Goal: Entertainment & Leisure: Consume media (video, audio)

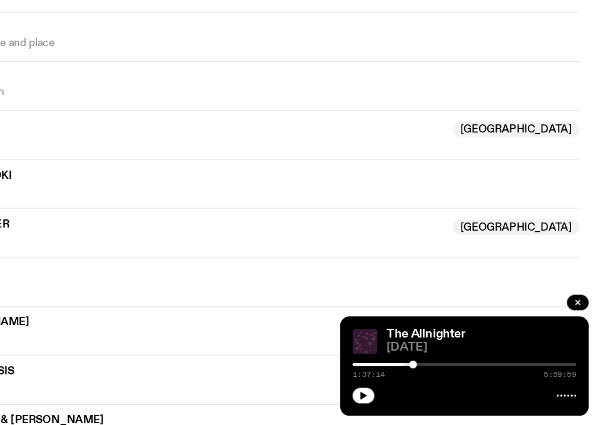
scroll to position [851, 0]
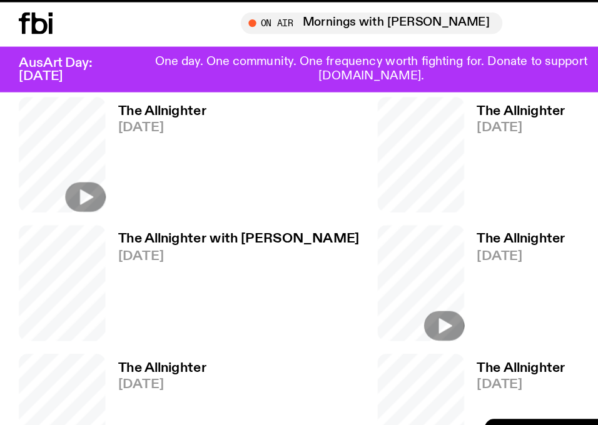
scroll to position [1044, 0]
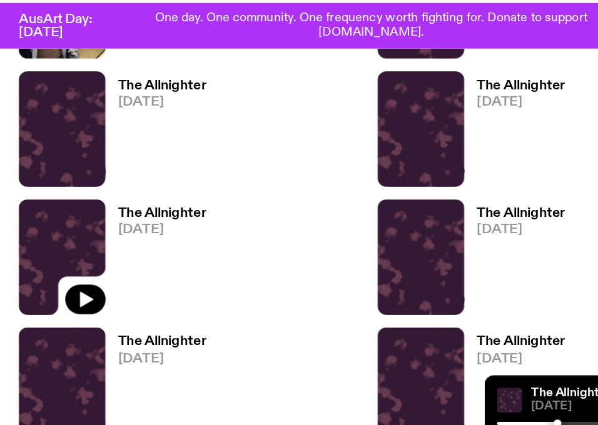
click at [146, 205] on h3 "The Allnighter" at bounding box center [130, 207] width 71 height 11
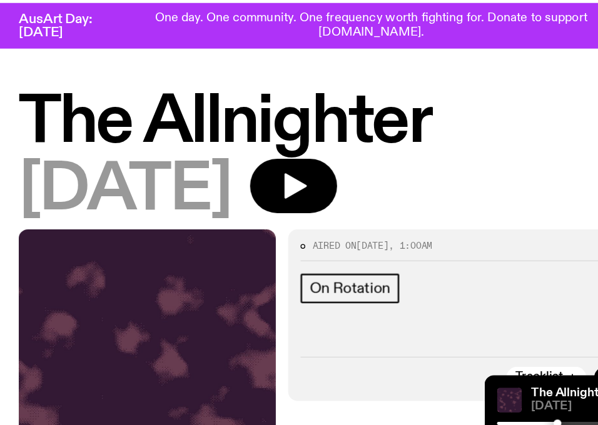
scroll to position [308, 0]
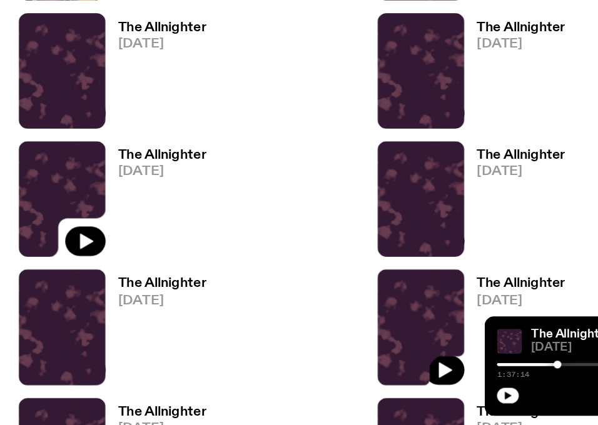
scroll to position [1064, 0]
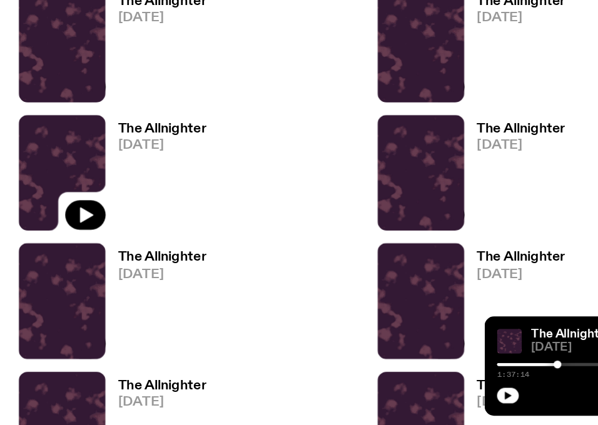
click at [423, 184] on h3 "The Allnighter" at bounding box center [419, 186] width 71 height 11
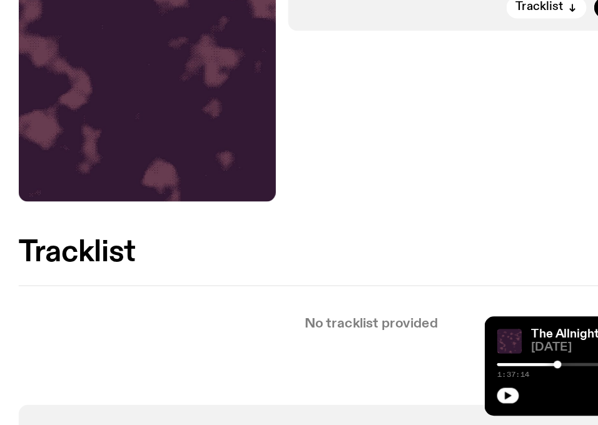
scroll to position [260, 0]
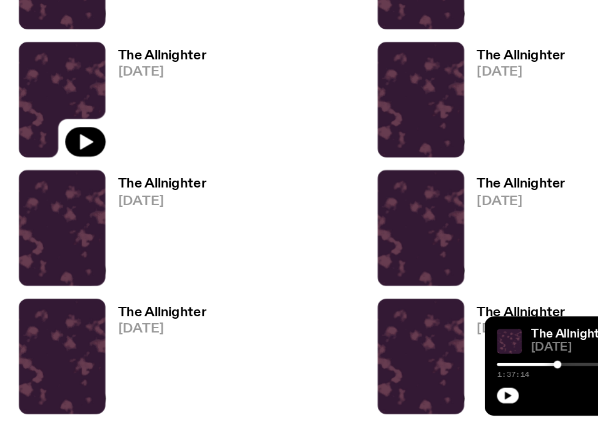
scroll to position [1144, 0]
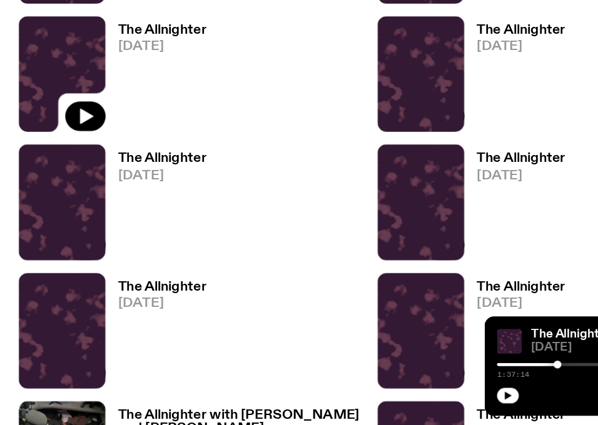
click at [134, 224] on span "[DATE]" at bounding box center [130, 224] width 71 height 11
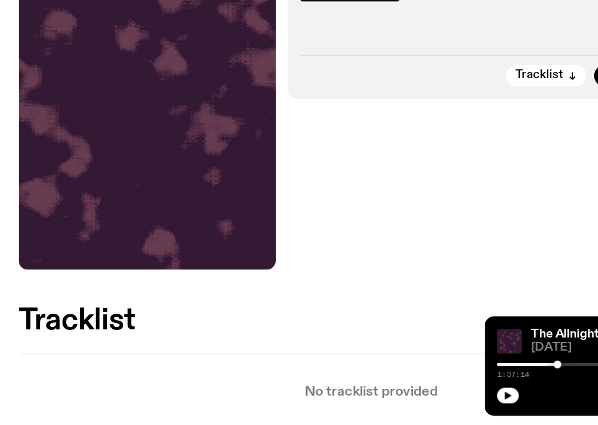
scroll to position [217, 0]
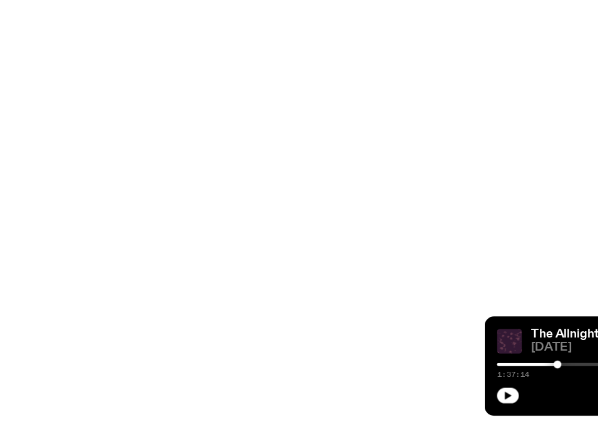
scroll to position [1144, 0]
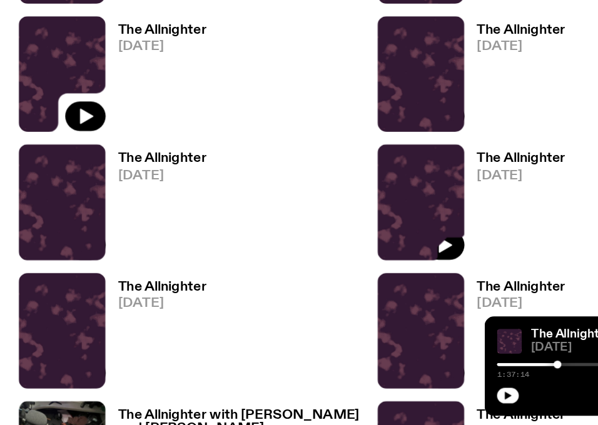
click at [399, 224] on span "[DATE]" at bounding box center [419, 224] width 71 height 11
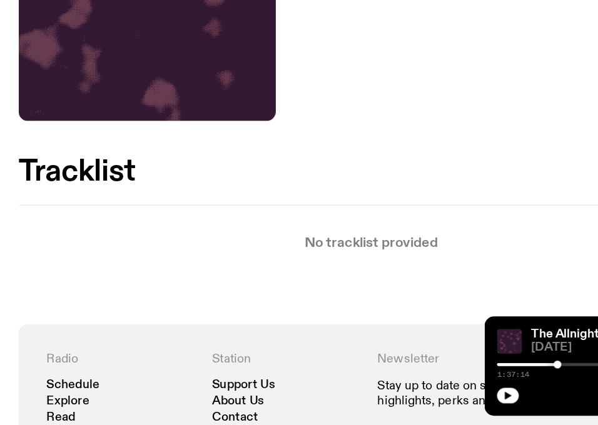
scroll to position [320, 0]
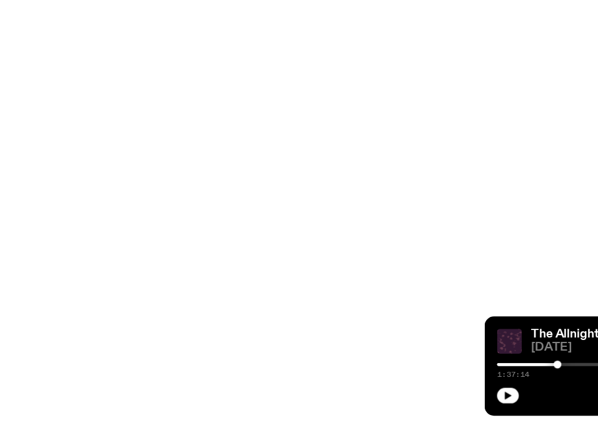
scroll to position [1144, 0]
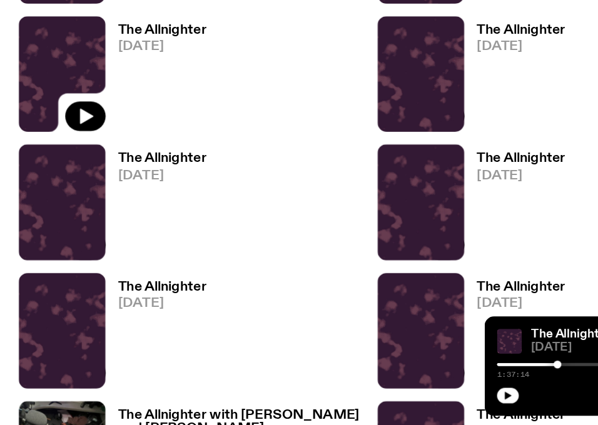
click at [144, 318] on h3 "The Allnighter" at bounding box center [130, 314] width 71 height 11
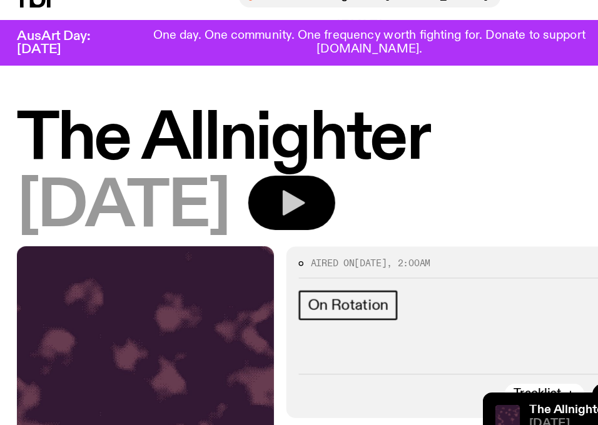
click at [247, 188] on icon "button" at bounding box center [238, 185] width 18 height 21
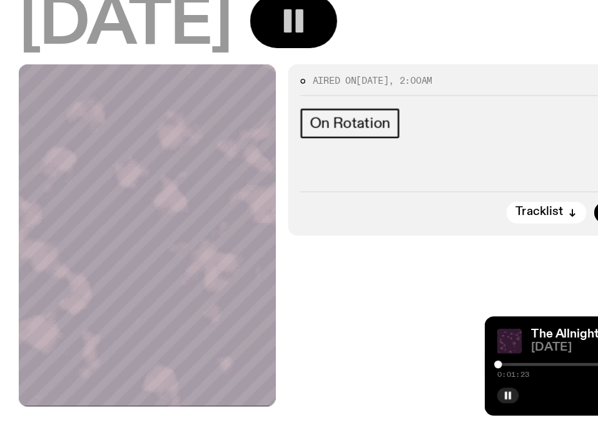
scroll to position [86, 0]
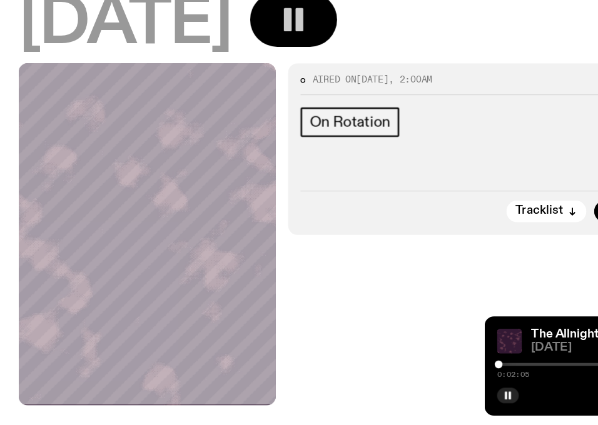
click at [401, 375] on div at bounding box center [401, 376] width 6 height 6
click at [403, 375] on div at bounding box center [403, 376] width 6 height 6
click at [404, 375] on div at bounding box center [404, 376] width 6 height 6
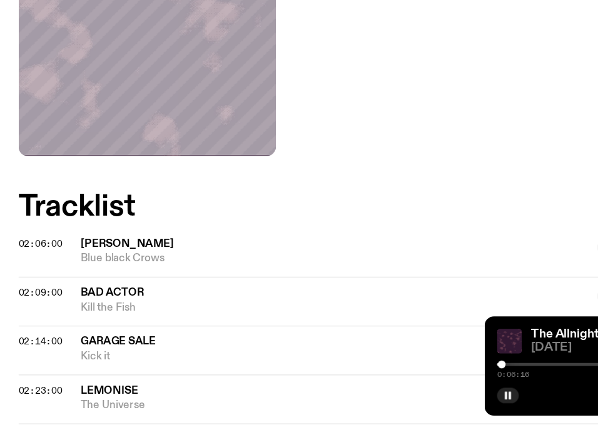
scroll to position [293, 0]
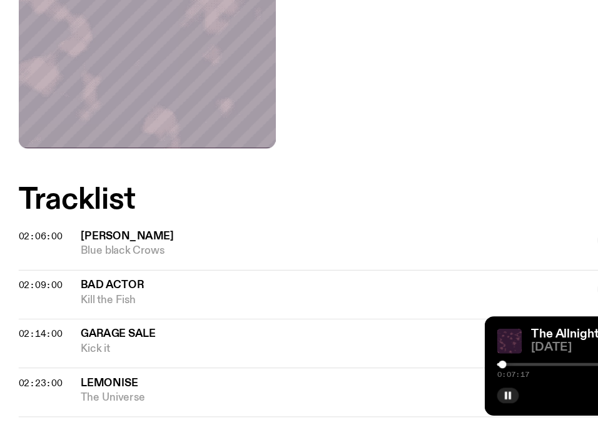
click at [405, 378] on div at bounding box center [404, 376] width 6 height 6
click at [406, 378] on div at bounding box center [406, 376] width 6 height 6
click at [405, 376] on div at bounding box center [405, 376] width 6 height 6
click at [406, 376] on div at bounding box center [406, 376] width 6 height 6
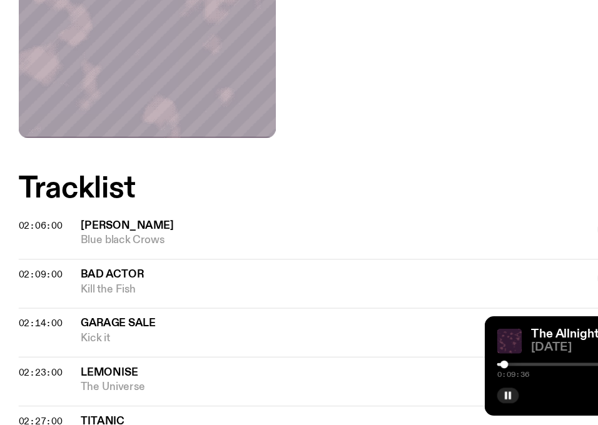
scroll to position [303, 0]
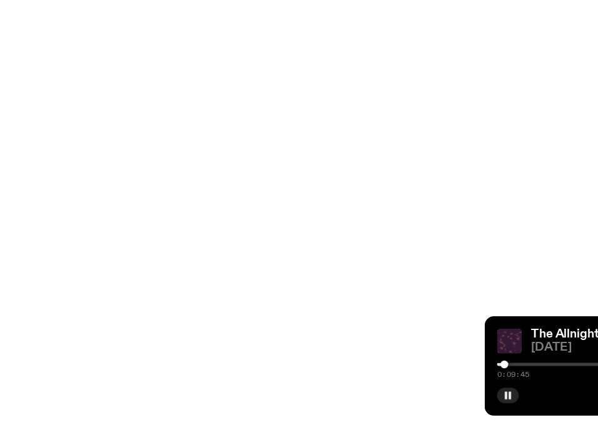
scroll to position [1144, 0]
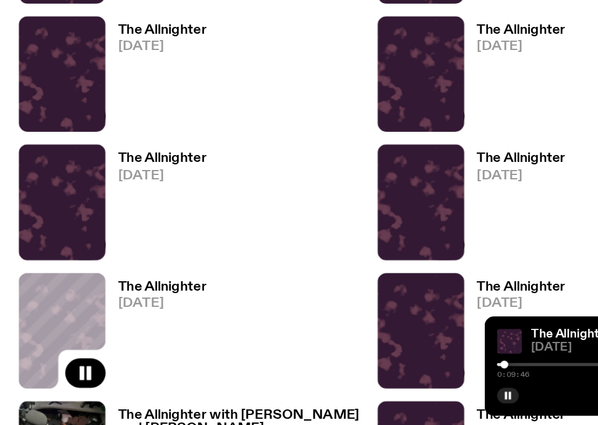
click at [143, 318] on h3 "The Allnighter" at bounding box center [130, 314] width 71 height 11
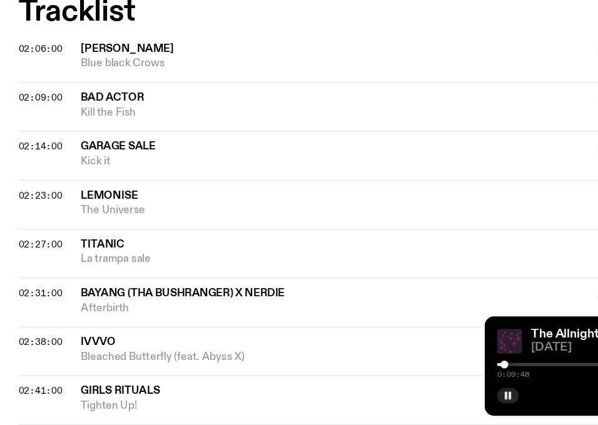
scroll to position [460, 0]
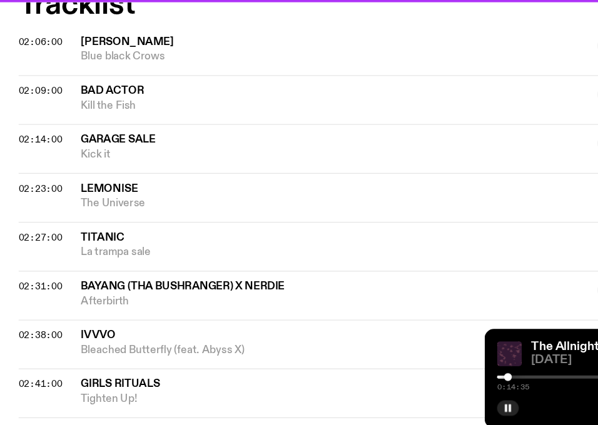
click at [409, 376] on div at bounding box center [409, 376] width 6 height 6
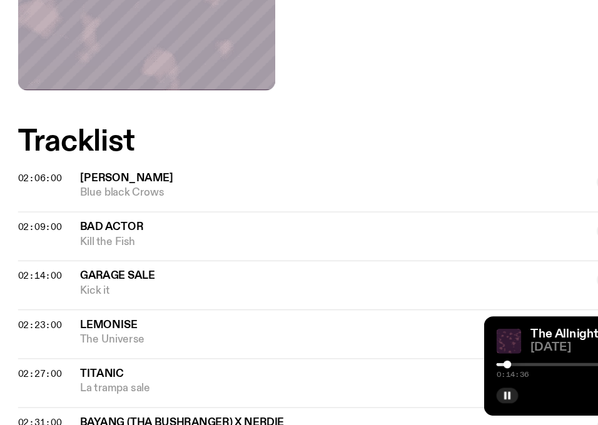
scroll to position [341, 0]
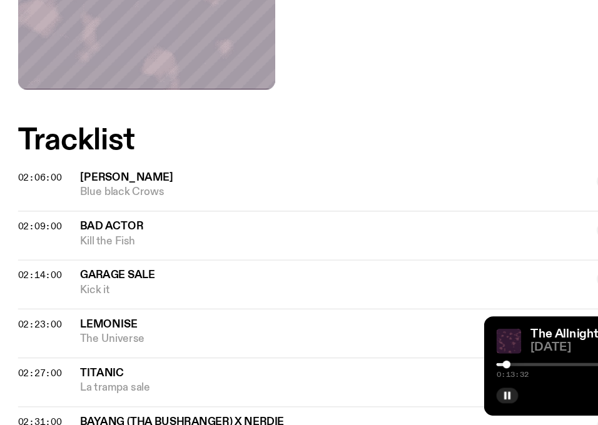
click at [408, 378] on div at bounding box center [408, 376] width 6 height 6
click at [410, 378] on div at bounding box center [410, 376] width 6 height 6
click at [413, 378] on div "0:16:41 5:00:00" at bounding box center [490, 380] width 180 height 15
drag, startPoint x: 413, startPoint y: 376, endPoint x: 410, endPoint y: 394, distance: 18.4
click at [410, 394] on div "The Allnighter [DATE] 0:15:37 5:00:00" at bounding box center [490, 378] width 200 height 80
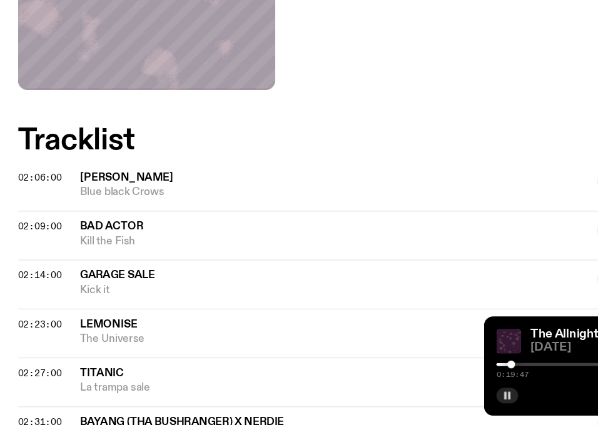
drag, startPoint x: 410, startPoint y: 378, endPoint x: 412, endPoint y: 396, distance: 18.9
click at [414, 379] on div at bounding box center [414, 376] width 6 height 6
click at [415, 377] on div at bounding box center [415, 376] width 6 height 6
click at [415, 376] on div at bounding box center [414, 376] width 6 height 6
click at [414, 376] on div at bounding box center [414, 376] width 6 height 6
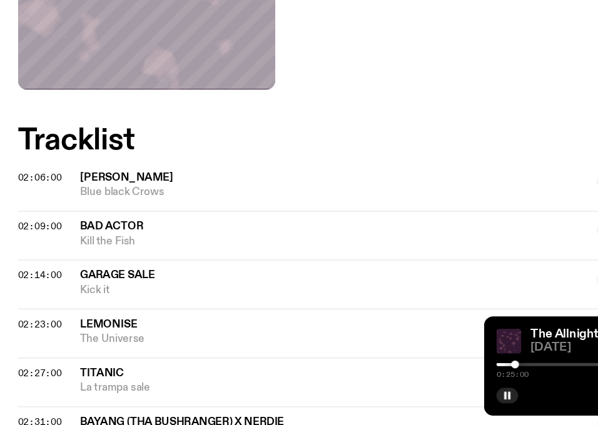
click at [415, 376] on div at bounding box center [415, 376] width 6 height 6
click at [416, 376] on div at bounding box center [416, 376] width 6 height 6
click at [417, 376] on div at bounding box center [417, 376] width 6 height 6
click at [419, 376] on div at bounding box center [418, 376] width 6 height 6
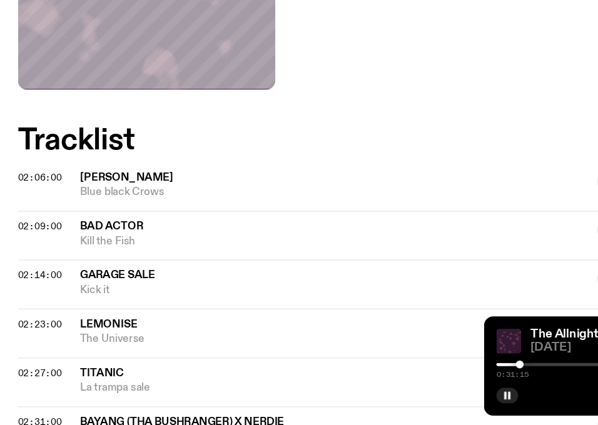
click at [420, 376] on div at bounding box center [419, 376] width 6 height 6
click at [421, 376] on div at bounding box center [421, 376] width 6 height 6
click at [424, 376] on div at bounding box center [422, 376] width 6 height 6
click at [428, 376] on div at bounding box center [427, 376] width 6 height 6
click at [431, 376] on div at bounding box center [431, 376] width 6 height 6
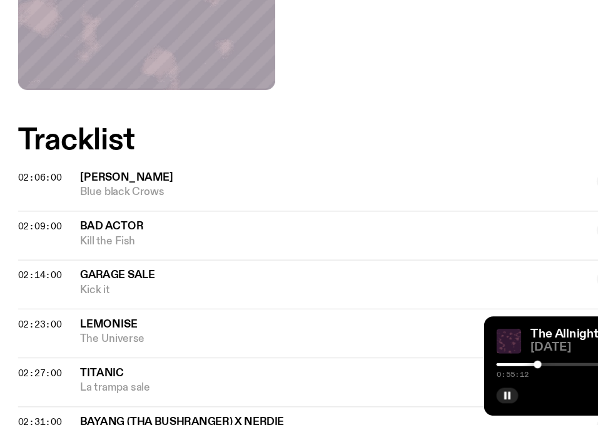
click at [435, 376] on div at bounding box center [433, 376] width 6 height 6
click at [441, 376] on div at bounding box center [439, 376] width 6 height 6
drag, startPoint x: 441, startPoint y: 376, endPoint x: 466, endPoint y: 379, distance: 25.2
click at [466, 379] on div at bounding box center [466, 376] width 6 height 6
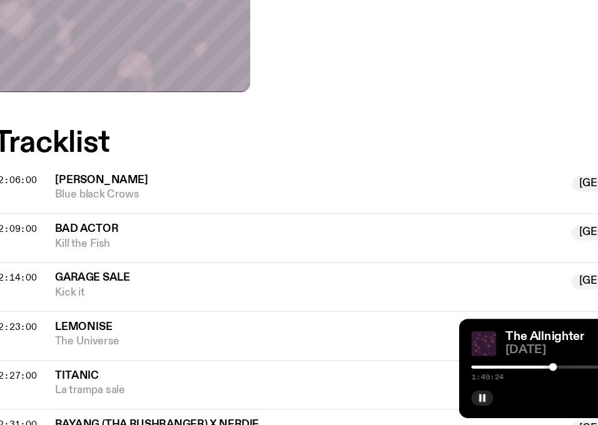
click at [472, 376] on div at bounding box center [490, 376] width 180 height 3
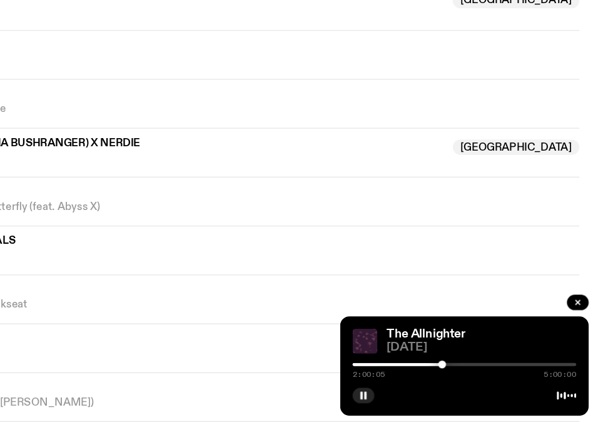
scroll to position [568, 0]
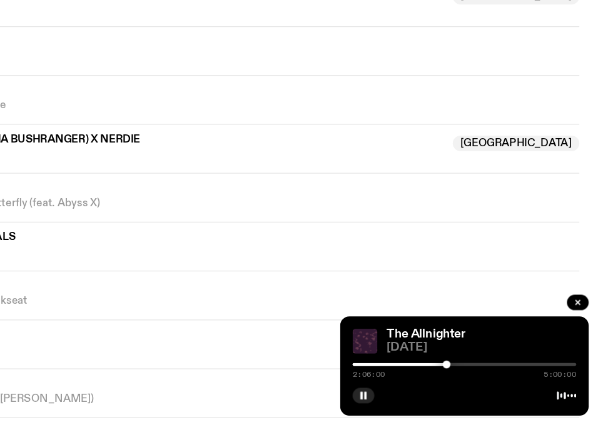
click at [476, 375] on div at bounding box center [476, 376] width 6 height 6
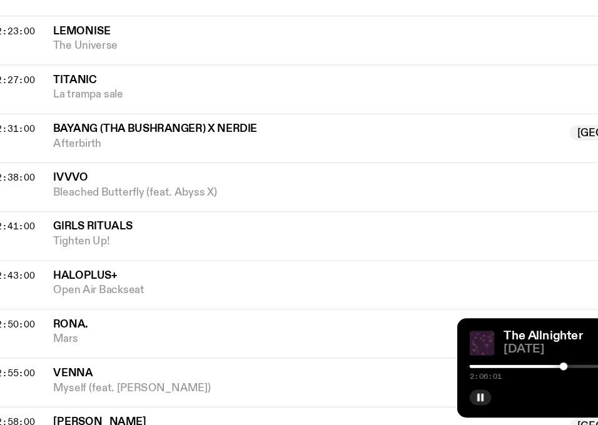
scroll to position [580, 0]
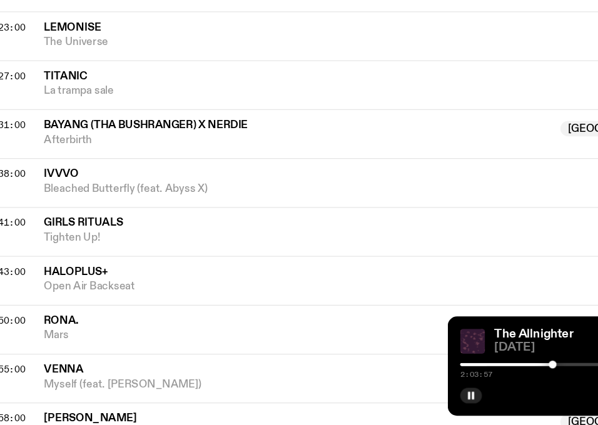
click at [475, 378] on div at bounding box center [474, 376] width 6 height 6
click at [473, 378] on div at bounding box center [473, 376] width 6 height 6
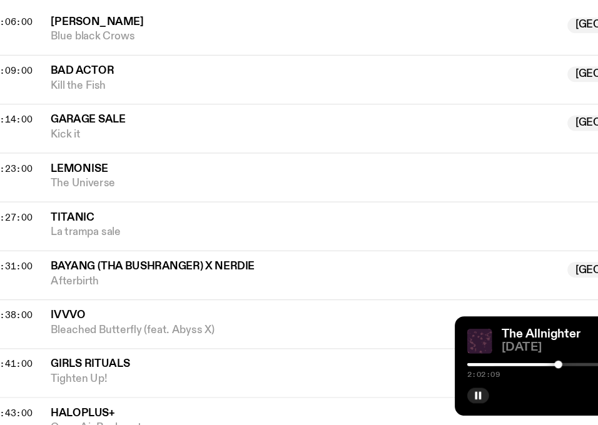
scroll to position [467, 0]
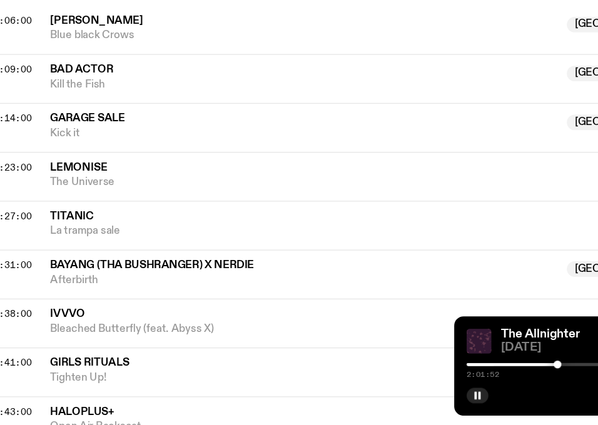
click at [473, 377] on div at bounding box center [473, 376] width 6 height 6
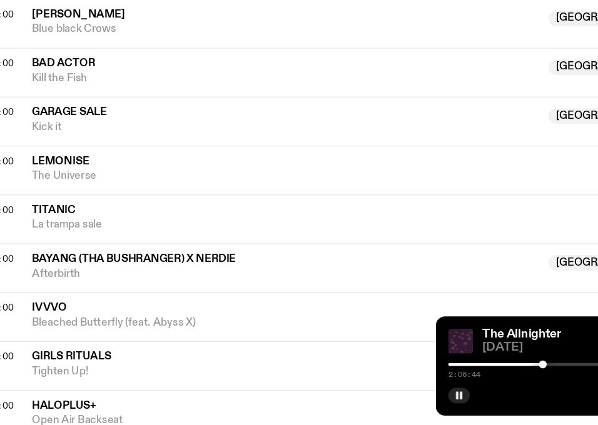
scroll to position [482, 0]
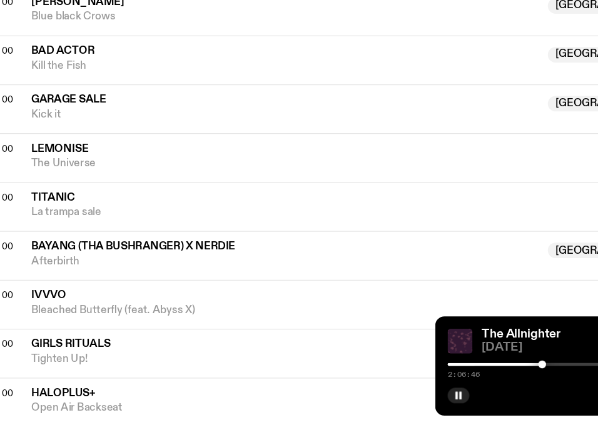
click at [480, 376] on div at bounding box center [490, 376] width 180 height 3
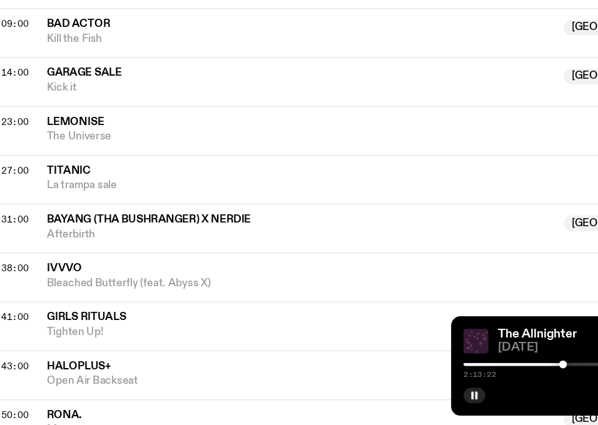
scroll to position [507, 0]
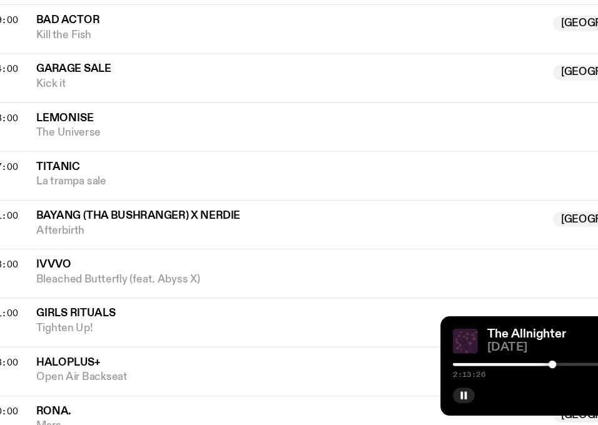
click at [482, 376] on div "2:13:26 5:00:00" at bounding box center [490, 380] width 180 height 15
click at [482, 376] on div at bounding box center [481, 376] width 6 height 6
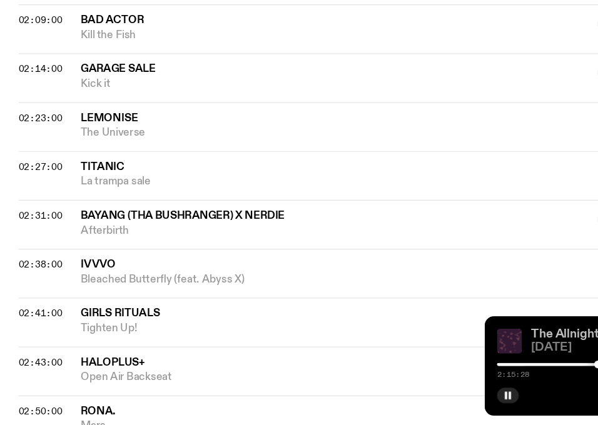
scroll to position [508, 0]
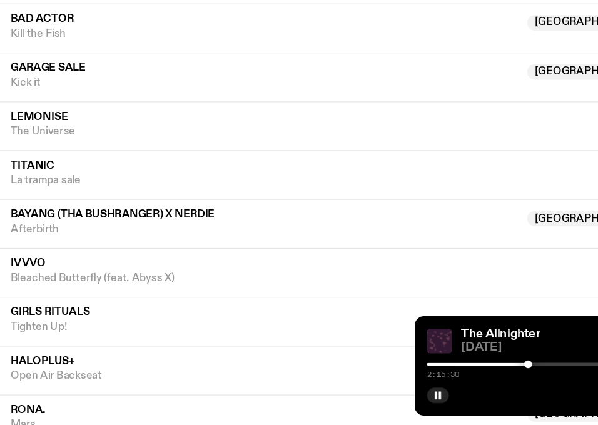
click at [487, 379] on div "2:15:30 5:00:00" at bounding box center [490, 380] width 180 height 15
click at [483, 378] on div "2:15:31 5:00:00" at bounding box center [490, 380] width 180 height 15
click at [483, 376] on div at bounding box center [483, 376] width 6 height 6
click at [482, 376] on div at bounding box center [481, 376] width 6 height 6
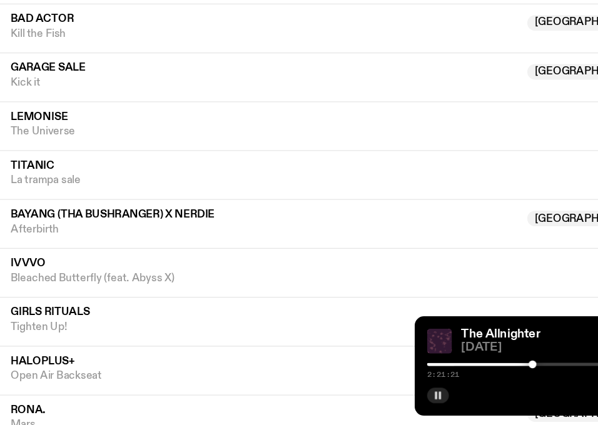
click at [413, 399] on button "button" at bounding box center [409, 401] width 18 height 13
click at [405, 406] on button "button" at bounding box center [409, 401] width 18 height 13
click at [408, 401] on rect "button" at bounding box center [407, 401] width 2 height 6
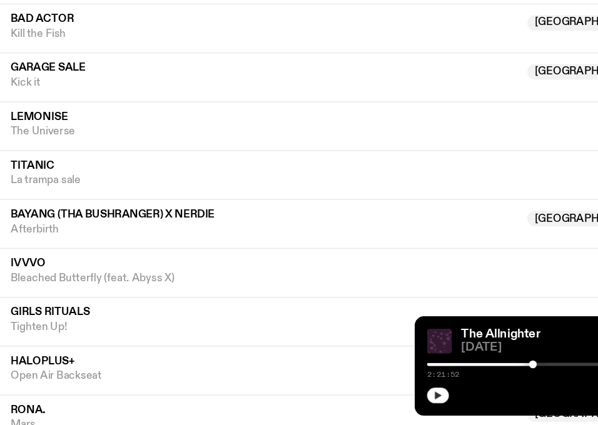
click at [408, 401] on icon "button" at bounding box center [409, 401] width 6 height 6
click at [408, 401] on rect "button" at bounding box center [407, 401] width 2 height 6
click at [408, 401] on icon "button" at bounding box center [409, 401] width 6 height 6
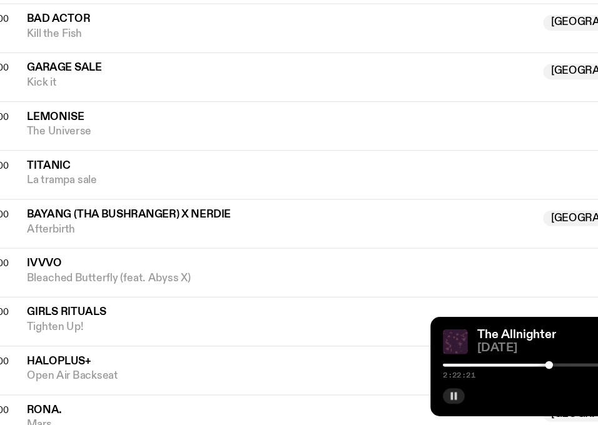
scroll to position [514, 0]
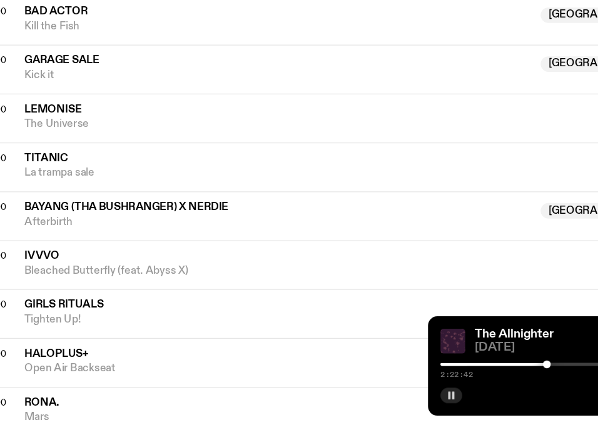
click at [486, 378] on div at bounding box center [486, 376] width 6 height 6
click at [487, 377] on div at bounding box center [486, 376] width 6 height 6
click at [481, 376] on div at bounding box center [396, 376] width 180 height 3
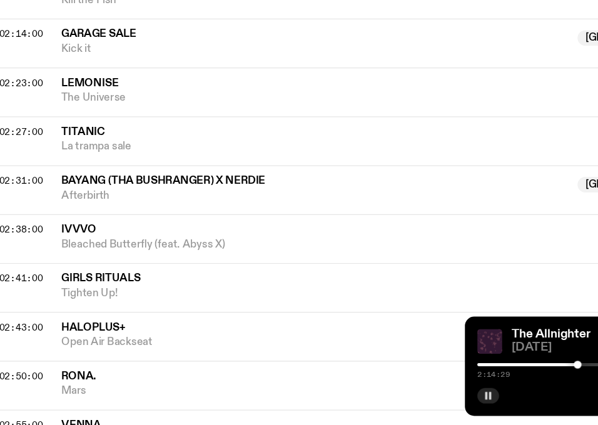
scroll to position [537, 0]
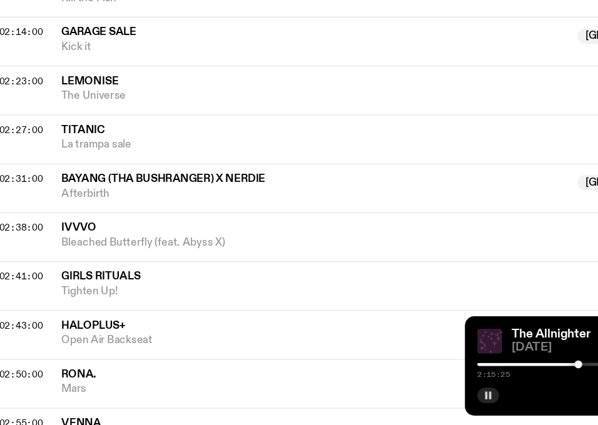
click at [482, 376] on div at bounding box center [481, 376] width 6 height 6
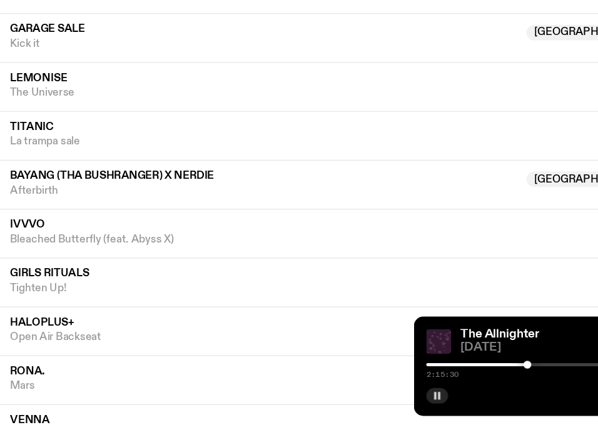
scroll to position [541, 0]
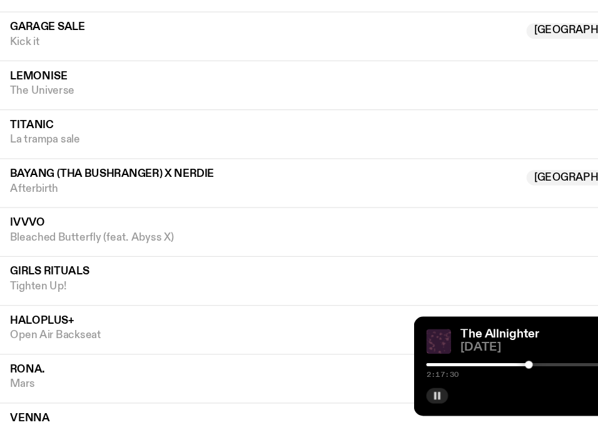
click at [483, 376] on div at bounding box center [483, 376] width 6 height 6
click at [482, 376] on div at bounding box center [481, 376] width 6 height 6
click at [482, 376] on div at bounding box center [482, 376] width 6 height 6
click at [483, 376] on div at bounding box center [483, 376] width 6 height 6
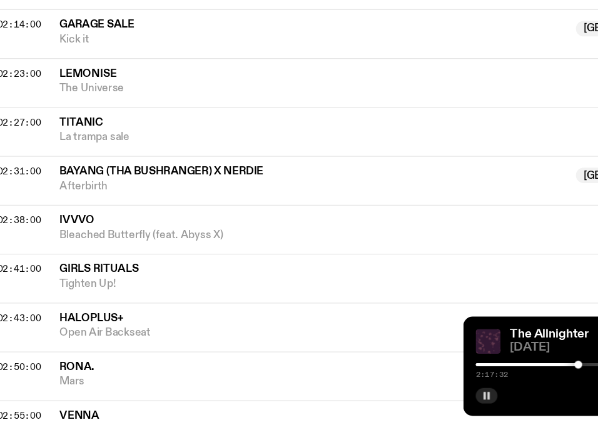
scroll to position [544, 0]
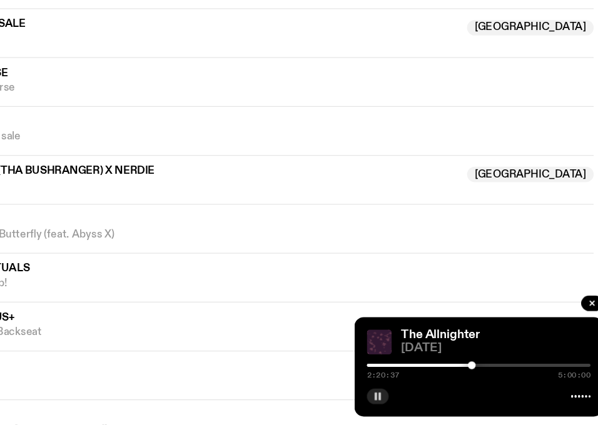
click at [485, 376] on div at bounding box center [485, 376] width 6 height 6
click at [487, 376] on div at bounding box center [486, 376] width 6 height 6
click at [486, 376] on div at bounding box center [486, 376] width 6 height 6
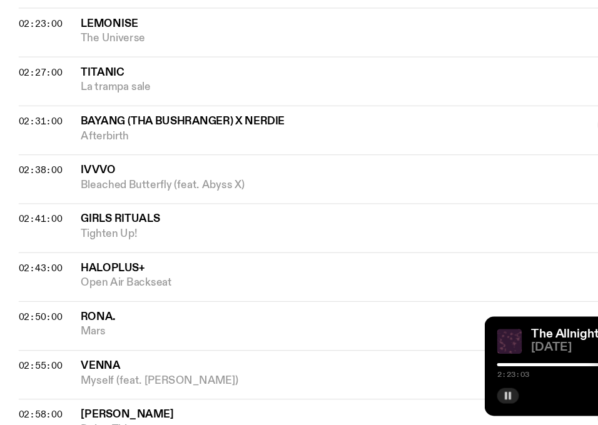
scroll to position [584, 0]
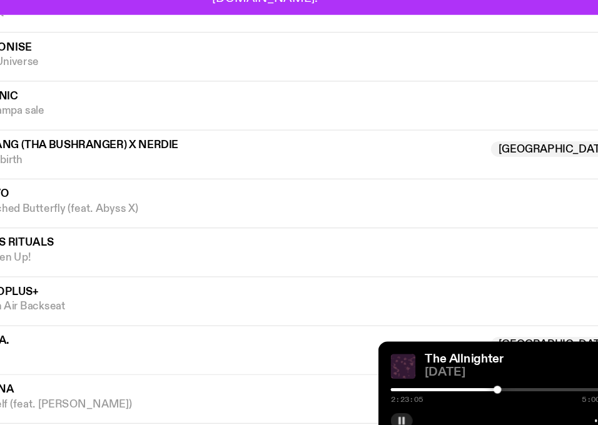
click at [495, 375] on div "2:23:05 5:00:00" at bounding box center [490, 380] width 180 height 15
click at [495, 375] on div "2:23:06 5:00:00" at bounding box center [490, 380] width 180 height 15
click at [495, 377] on div at bounding box center [490, 376] width 180 height 3
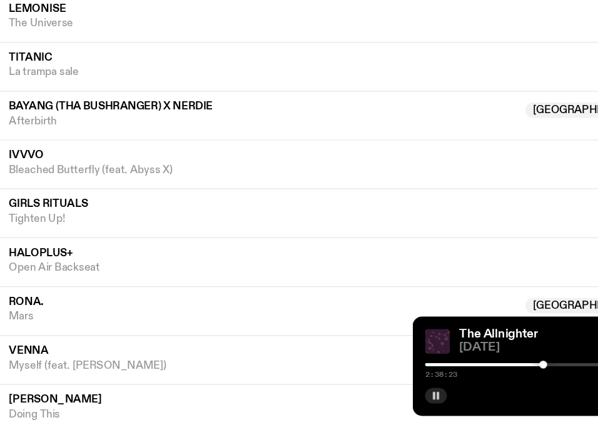
scroll to position [597, 0]
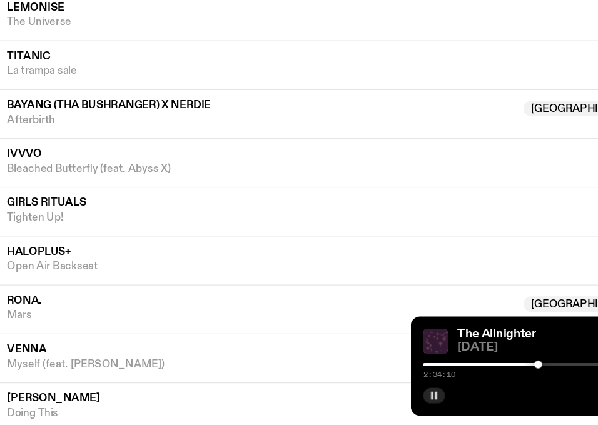
click at [493, 376] on div at bounding box center [493, 376] width 6 height 6
click at [493, 376] on div at bounding box center [492, 376] width 6 height 6
click at [492, 376] on div at bounding box center [491, 376] width 6 height 6
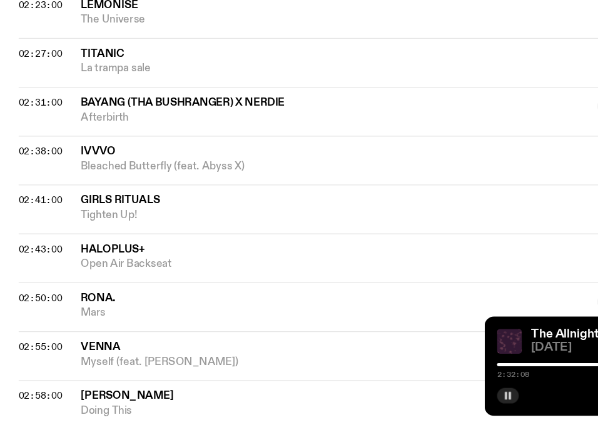
scroll to position [615, 0]
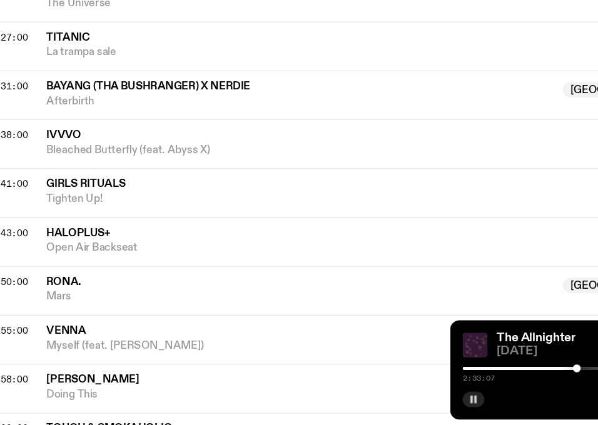
click at [492, 376] on div at bounding box center [492, 376] width 6 height 6
click at [411, 396] on button "button" at bounding box center [409, 401] width 18 height 13
click at [400, 395] on button "button" at bounding box center [409, 401] width 18 height 13
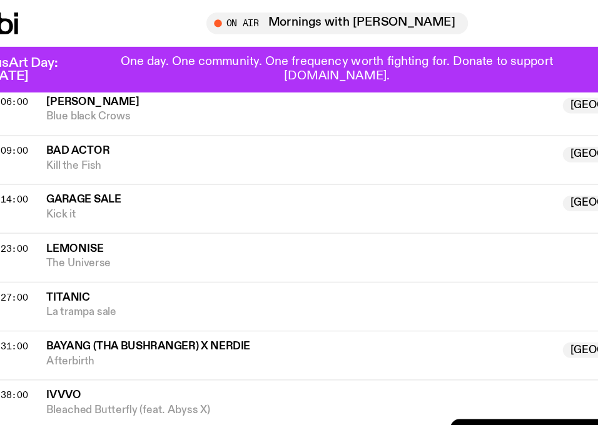
scroll to position [484, 0]
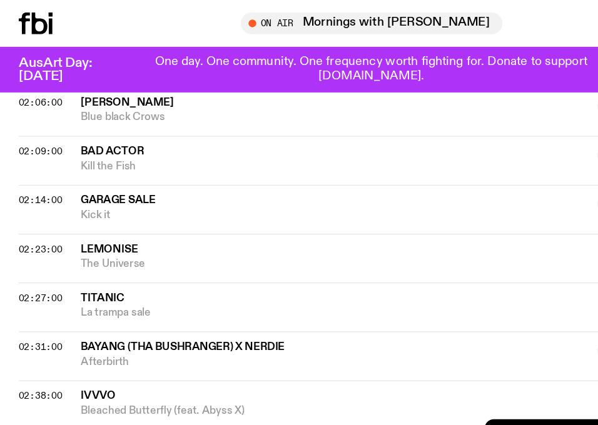
click at [400, 395] on button "button" at bounding box center [409, 401] width 18 height 13
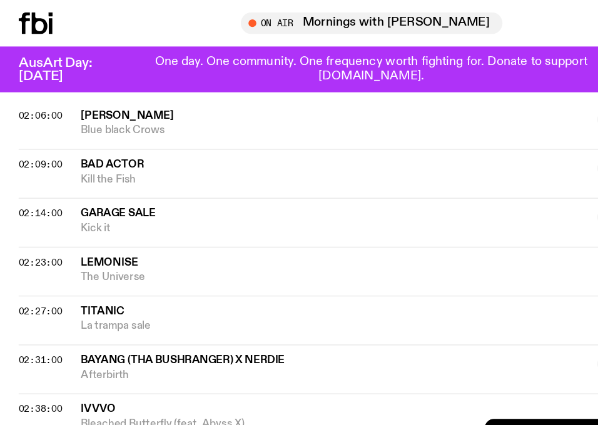
scroll to position [454, 0]
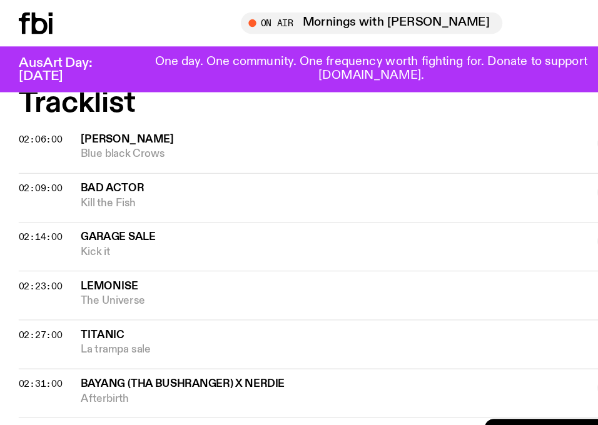
click at [400, 395] on button "button" at bounding box center [409, 401] width 18 height 13
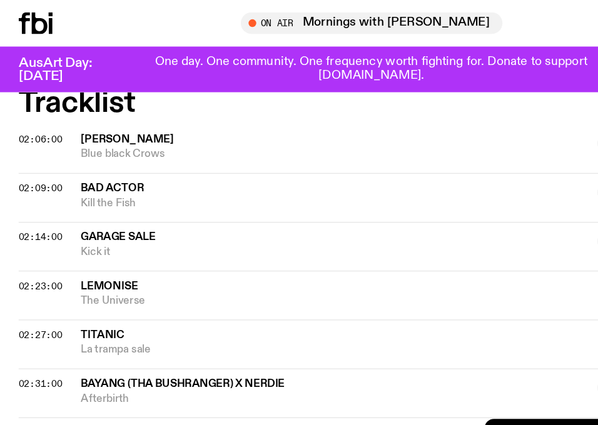
click at [400, 395] on button "button" at bounding box center [409, 401] width 18 height 13
click at [317, 133] on div "02:06:00 [PERSON_NAME] Australia Blue black Crows [GEOGRAPHIC_DATA]" at bounding box center [299, 124] width 568 height 30
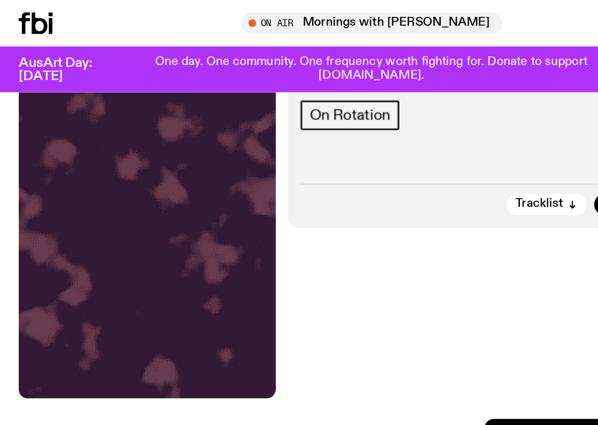
scroll to position [79, 0]
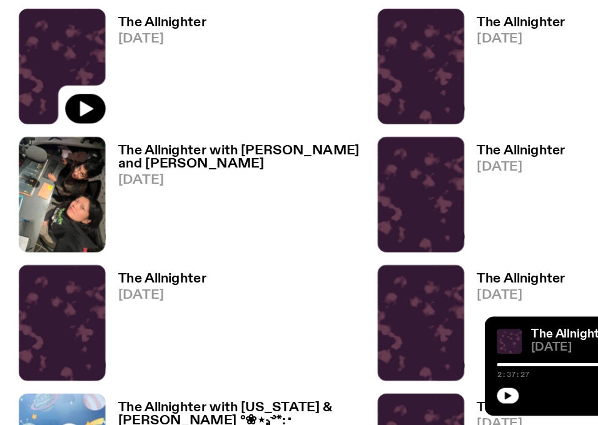
scroll to position [1368, 0]
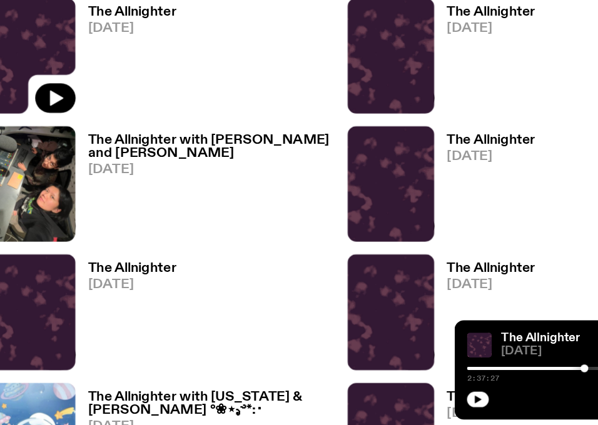
click at [443, 194] on h3 "The Allnighter" at bounding box center [419, 193] width 71 height 11
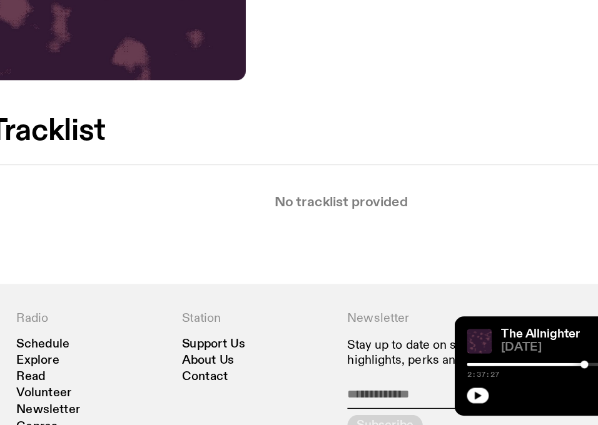
scroll to position [366, 0]
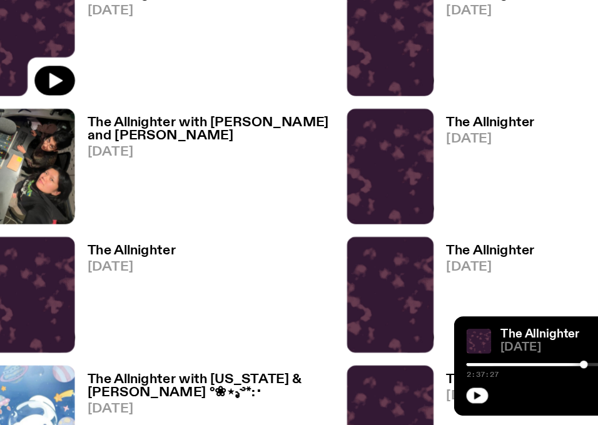
scroll to position [1381, 0]
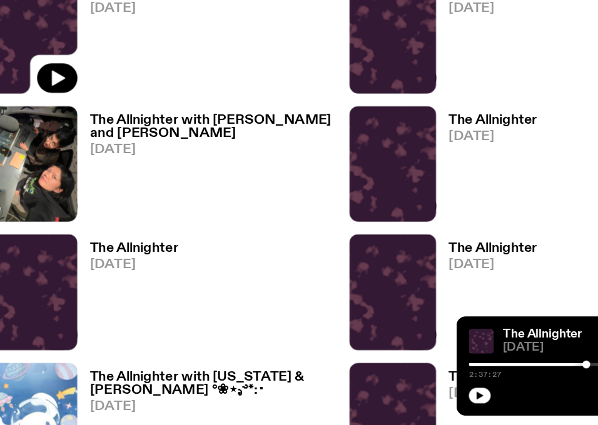
click at [146, 288] on h3 "The Allnighter" at bounding box center [130, 283] width 71 height 11
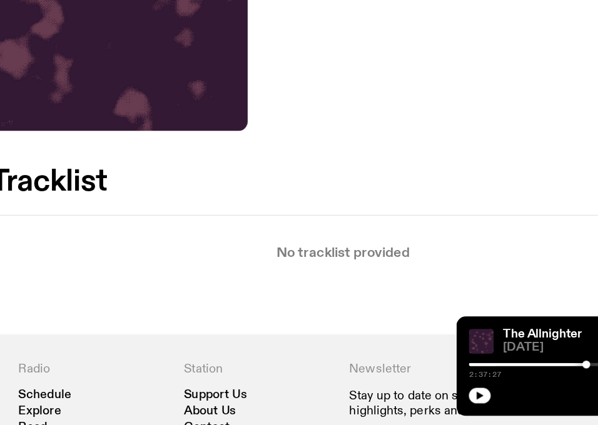
scroll to position [308, 0]
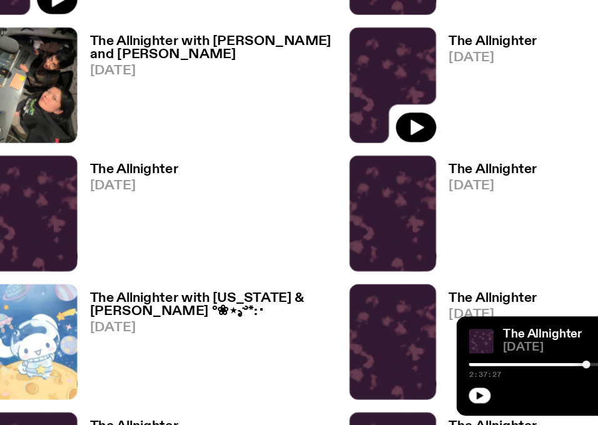
scroll to position [1446, 0]
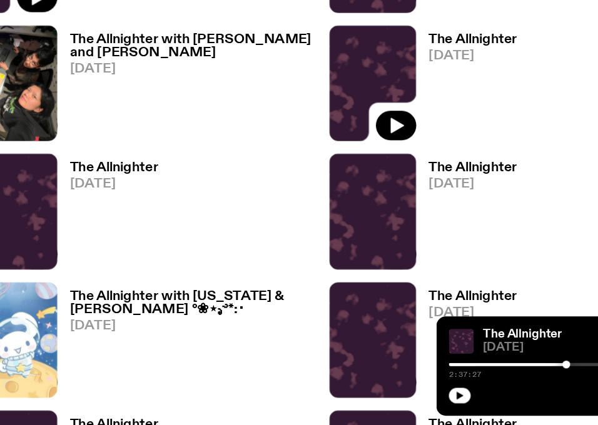
click at [423, 218] on h3 "The Allnighter" at bounding box center [419, 218] width 71 height 11
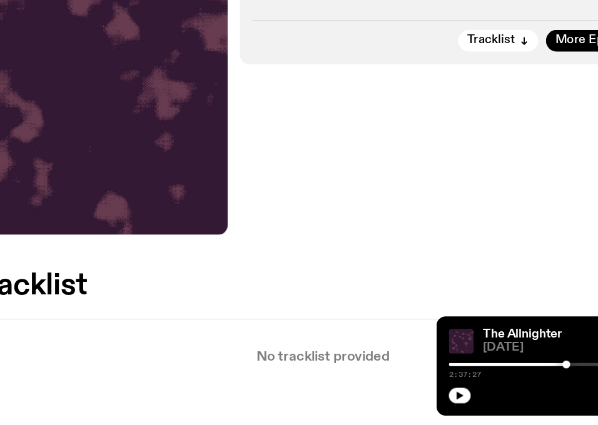
scroll to position [238, 0]
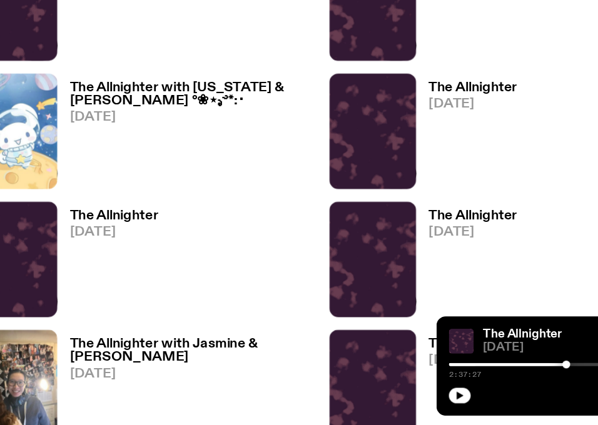
scroll to position [1616, 0]
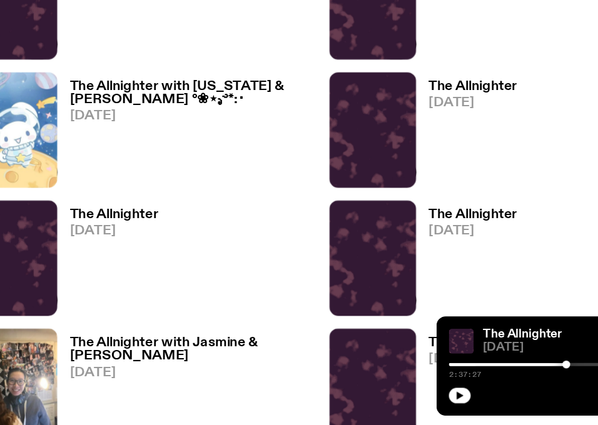
click at [128, 153] on h3 "The Allnighter with [US_STATE] & [PERSON_NAME] °❀⋆.ೃ࿔*:･" at bounding box center [194, 157] width 199 height 21
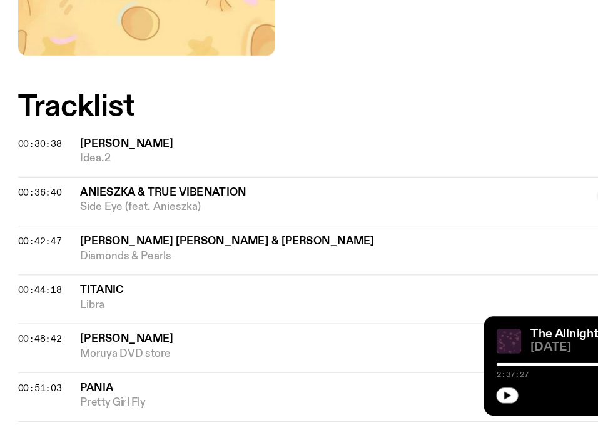
scroll to position [523, 0]
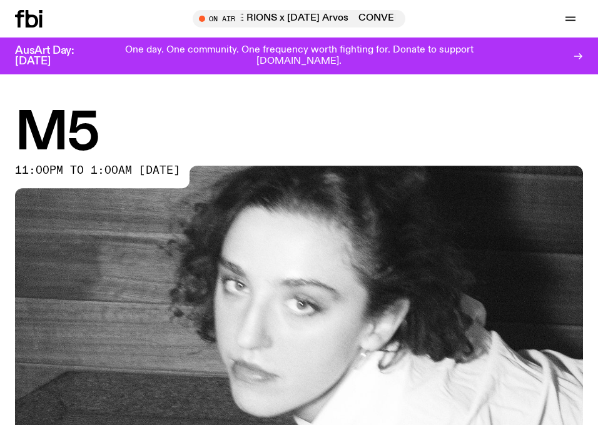
scroll to position [578, 0]
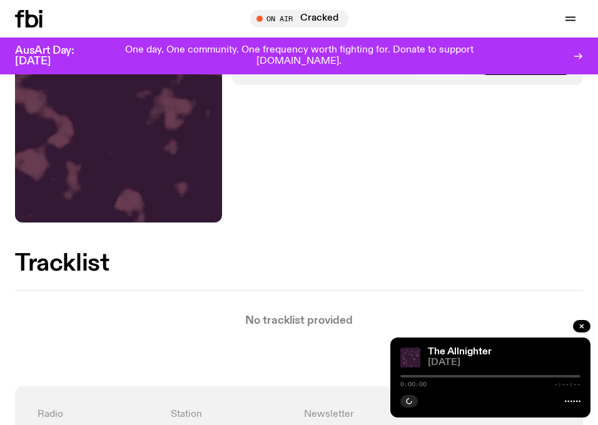
scroll to position [278, 0]
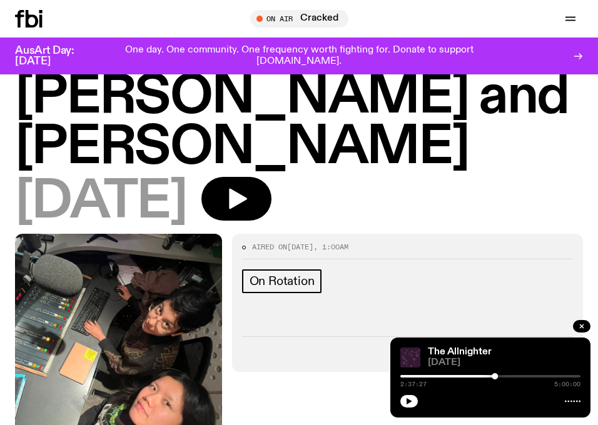
scroll to position [76, 0]
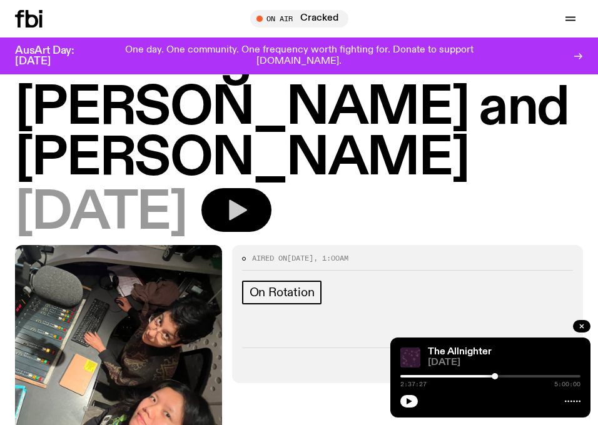
click at [249, 198] on icon "button" at bounding box center [236, 210] width 25 height 25
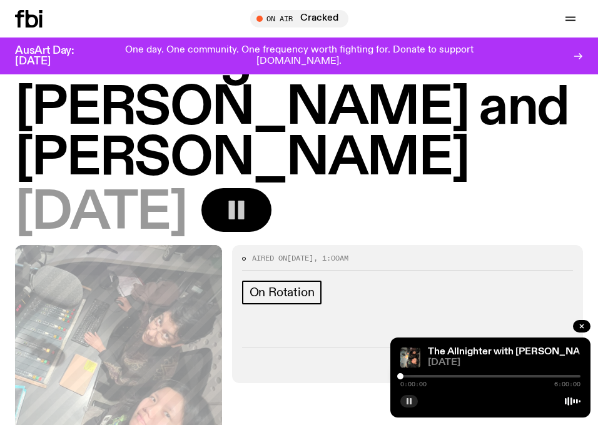
click at [413, 407] on button "button" at bounding box center [409, 401] width 18 height 13
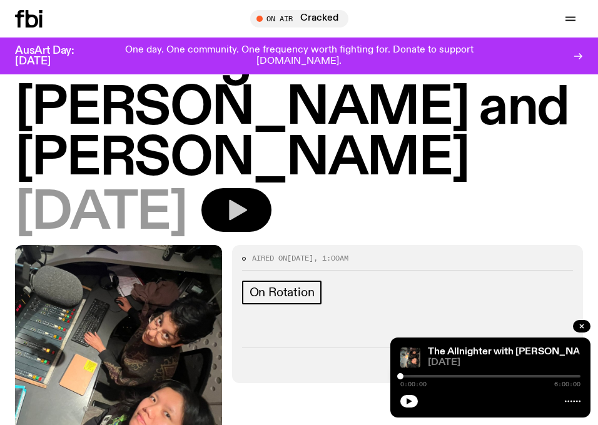
click at [249, 198] on icon "button" at bounding box center [236, 210] width 25 height 25
click at [244, 201] on rect "button" at bounding box center [241, 210] width 6 height 19
click at [249, 198] on icon "button" at bounding box center [236, 210] width 25 height 25
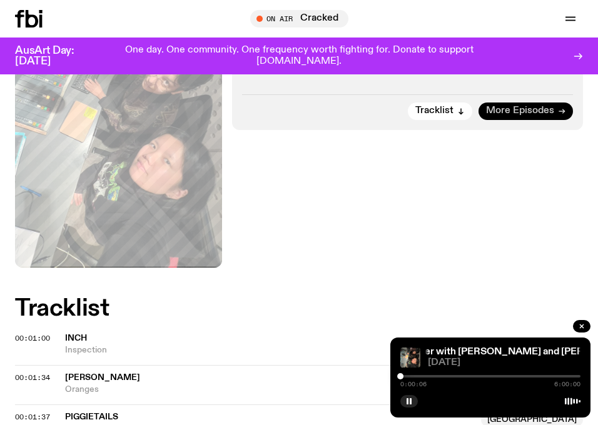
scroll to position [331, 0]
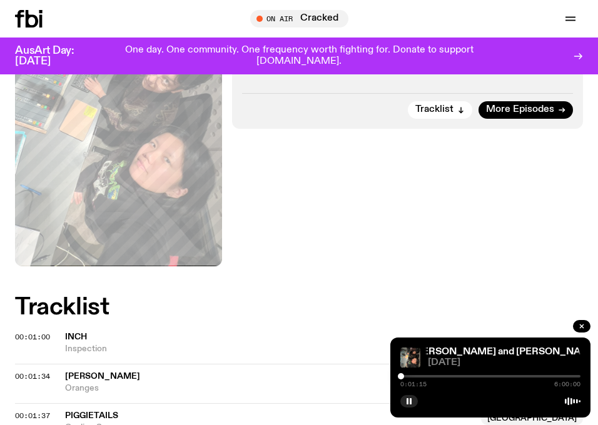
click at [401, 378] on div at bounding box center [401, 376] width 6 height 6
click at [400, 378] on div at bounding box center [400, 376] width 6 height 6
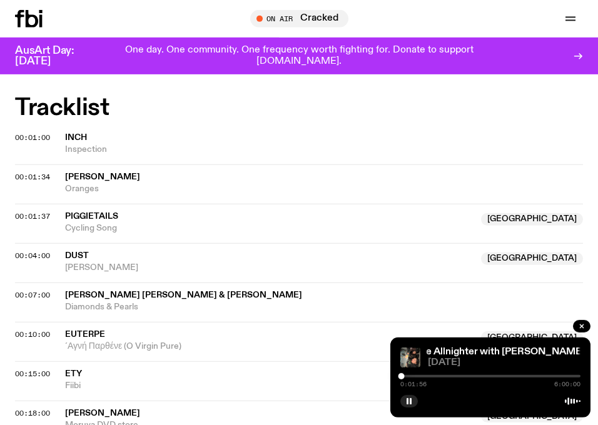
scroll to position [531, 0]
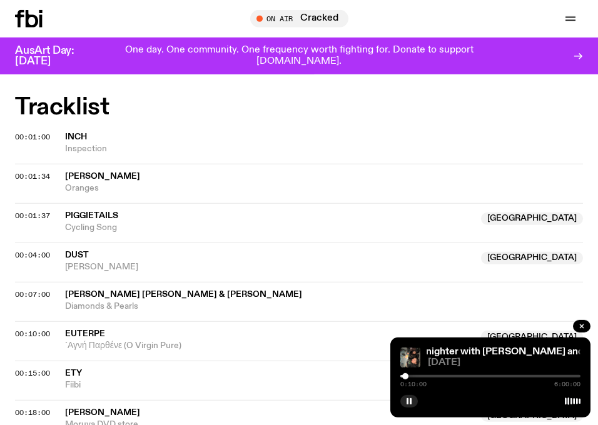
click at [405, 376] on div at bounding box center [405, 376] width 6 height 6
click at [408, 377] on div at bounding box center [408, 376] width 6 height 6
click at [413, 401] on button "button" at bounding box center [409, 401] width 18 height 13
click at [407, 376] on div at bounding box center [407, 376] width 6 height 6
click at [410, 405] on icon "button" at bounding box center [409, 402] width 8 height 8
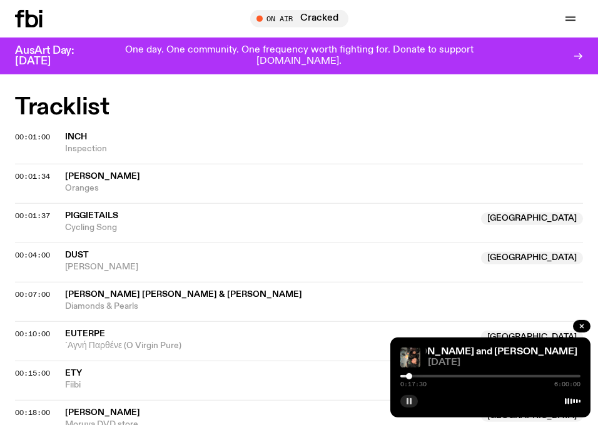
click at [409, 377] on div at bounding box center [409, 376] width 6 height 6
click at [411, 376] on div at bounding box center [411, 376] width 6 height 6
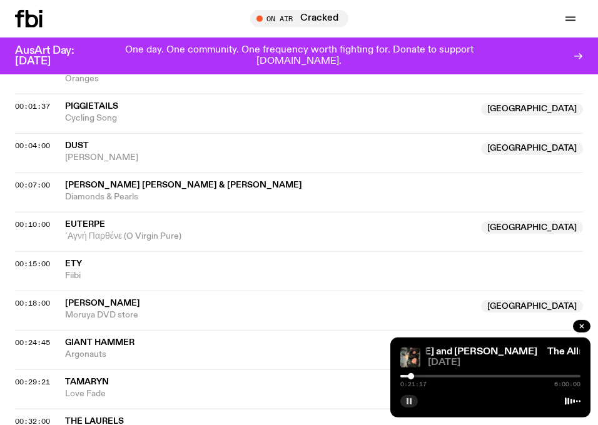
scroll to position [642, 0]
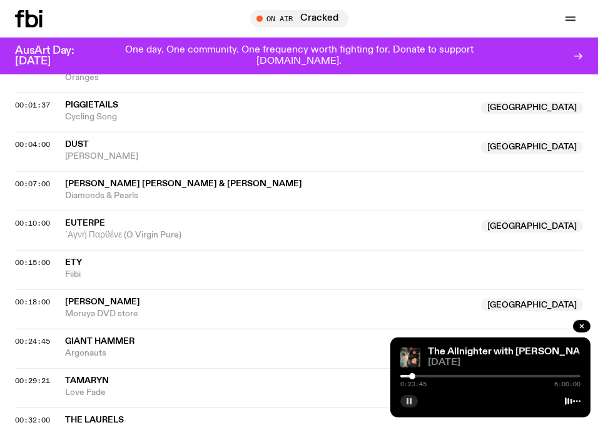
click at [412, 376] on div at bounding box center [412, 376] width 6 height 6
click at [411, 375] on div at bounding box center [411, 376] width 6 height 6
click at [411, 376] on div at bounding box center [411, 376] width 6 height 6
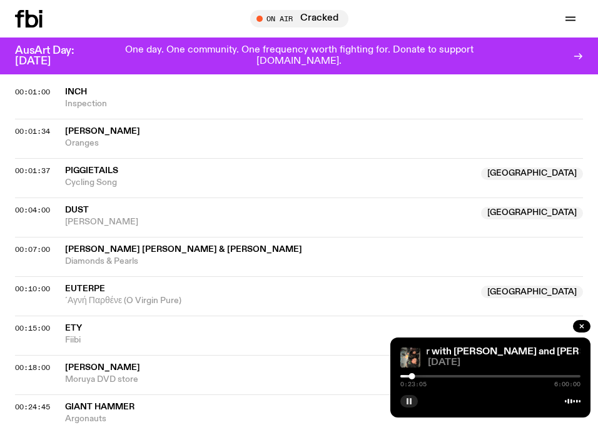
scroll to position [577, 0]
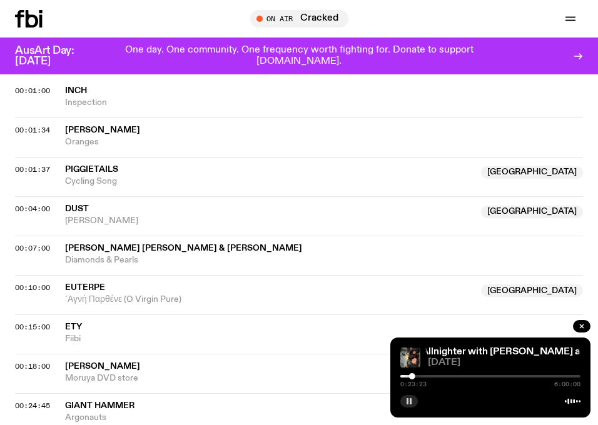
click at [407, 403] on rect "button" at bounding box center [407, 401] width 2 height 6
click at [407, 403] on icon "button" at bounding box center [409, 401] width 6 height 6
click at [415, 376] on div at bounding box center [415, 376] width 6 height 6
click at [414, 376] on div at bounding box center [414, 376] width 6 height 6
click at [413, 378] on div at bounding box center [413, 376] width 6 height 6
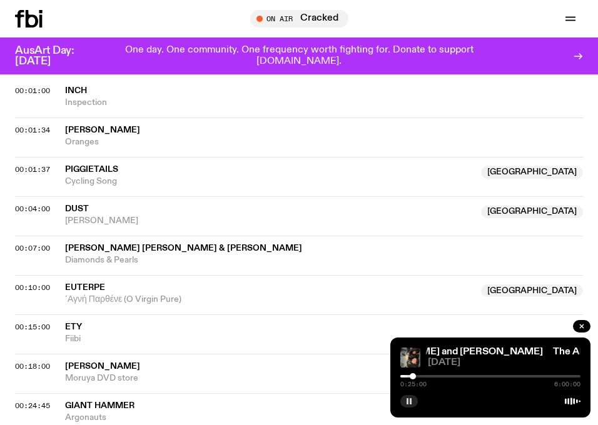
click at [413, 377] on div at bounding box center [413, 376] width 6 height 6
click at [416, 378] on div "0:25:01 6:00:00" at bounding box center [490, 380] width 180 height 15
click at [417, 376] on div at bounding box center [417, 376] width 6 height 6
click at [420, 377] on div at bounding box center [419, 376] width 6 height 6
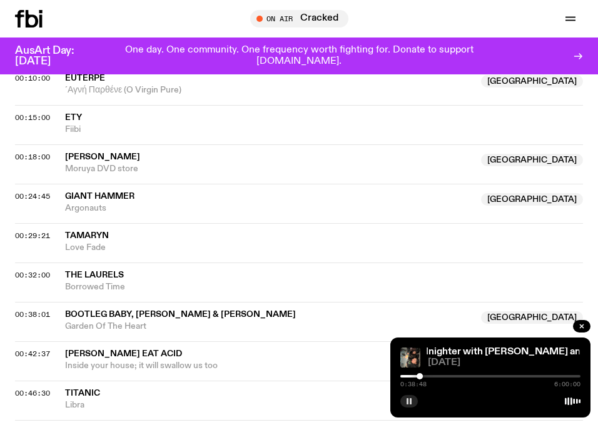
scroll to position [787, 0]
click at [419, 377] on div at bounding box center [419, 376] width 6 height 6
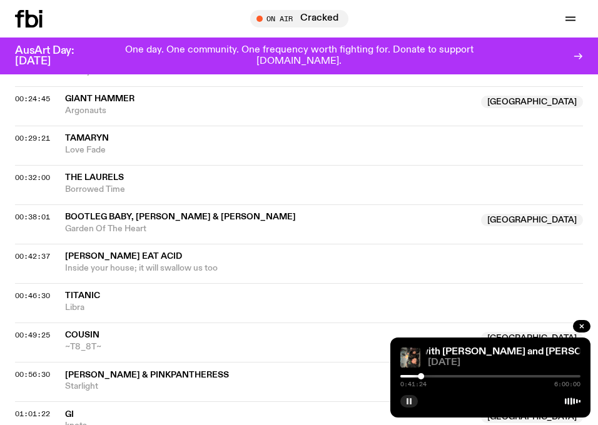
scroll to position [886, 0]
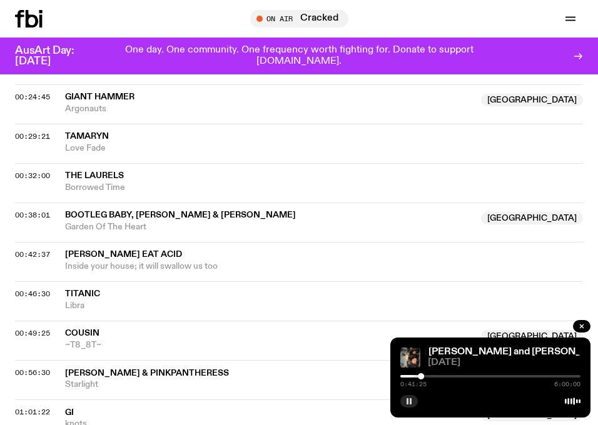
click at [425, 378] on div "0:41:25 6:00:00" at bounding box center [490, 380] width 180 height 15
click at [423, 377] on div at bounding box center [423, 376] width 6 height 6
click at [431, 376] on div at bounding box center [490, 376] width 180 height 3
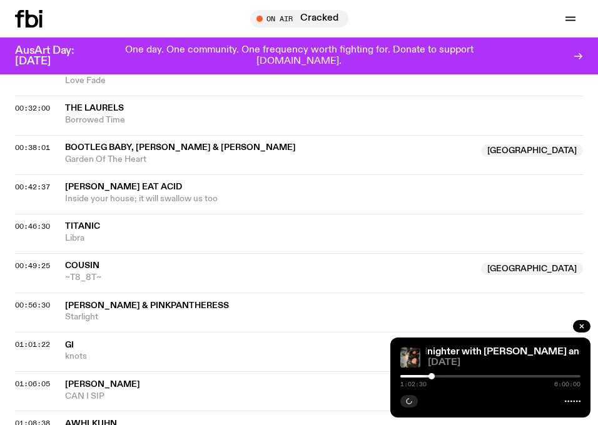
scroll to position [956, 0]
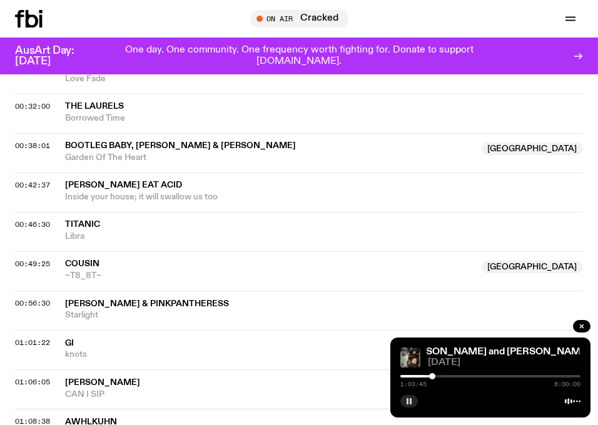
click at [432, 379] on div at bounding box center [432, 376] width 6 height 6
click at [433, 379] on div at bounding box center [433, 376] width 6 height 6
click at [435, 379] on div at bounding box center [434, 376] width 6 height 6
click at [436, 379] on div at bounding box center [436, 376] width 6 height 6
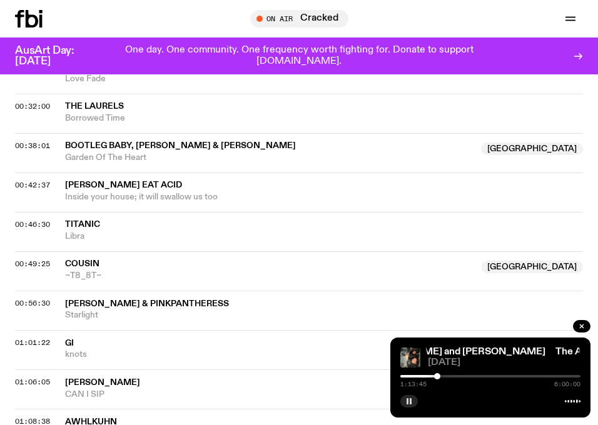
click at [438, 378] on div at bounding box center [437, 376] width 6 height 6
click at [436, 379] on div at bounding box center [436, 376] width 6 height 6
click at [437, 379] on div at bounding box center [437, 376] width 6 height 6
click at [442, 379] on div at bounding box center [442, 376] width 6 height 6
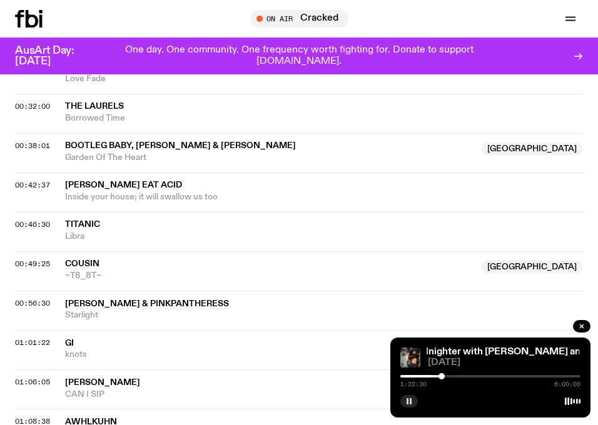
click at [440, 380] on div "1:22:30 6:00:00" at bounding box center [490, 380] width 180 height 15
click at [439, 379] on div "1:20:00 6:00:00" at bounding box center [490, 380] width 180 height 15
click at [439, 379] on div at bounding box center [439, 376] width 6 height 6
click at [438, 379] on div at bounding box center [438, 376] width 6 height 6
click at [443, 379] on div at bounding box center [443, 376] width 6 height 6
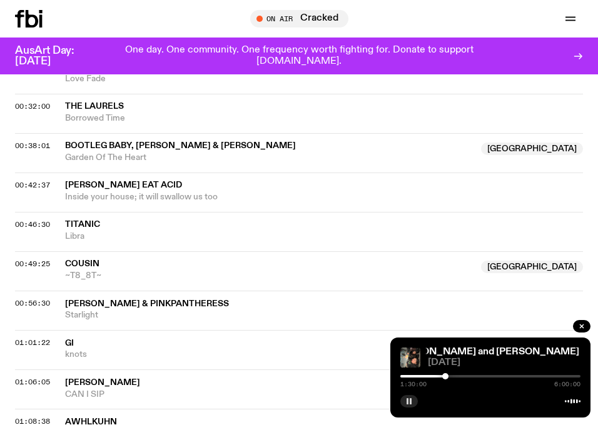
click at [445, 378] on div at bounding box center [445, 376] width 6 height 6
click at [444, 378] on div at bounding box center [444, 376] width 6 height 6
click at [446, 378] on div at bounding box center [446, 376] width 6 height 6
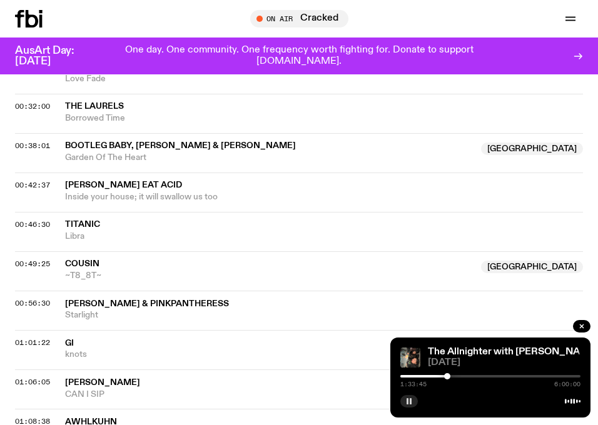
click at [447, 378] on div at bounding box center [447, 376] width 6 height 6
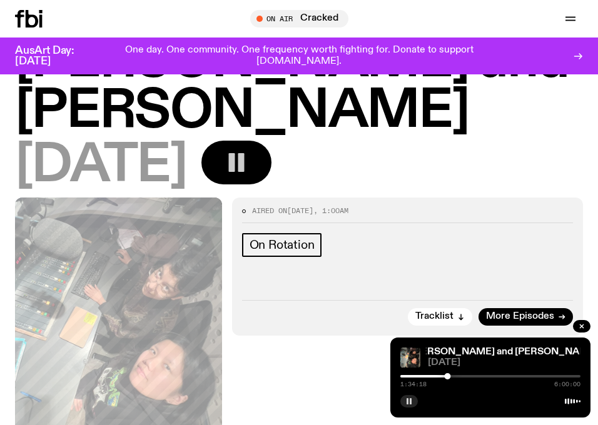
scroll to position [118, 0]
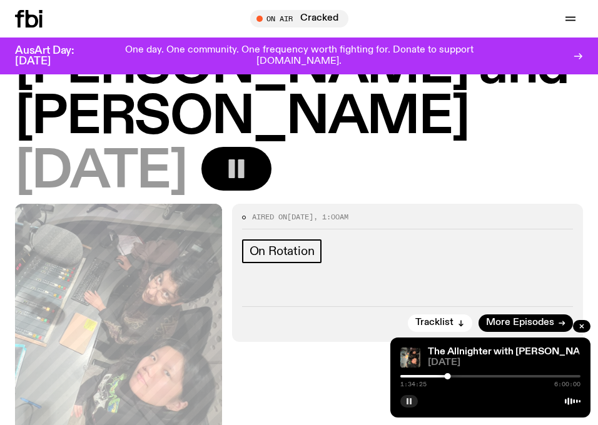
drag, startPoint x: 451, startPoint y: 377, endPoint x: 456, endPoint y: 403, distance: 26.2
click at [456, 403] on div "The Allnighter with Saira and Rachel The Allnighter with Saira and Rachel 26.09…" at bounding box center [490, 378] width 200 height 80
click at [452, 377] on div at bounding box center [490, 376] width 180 height 3
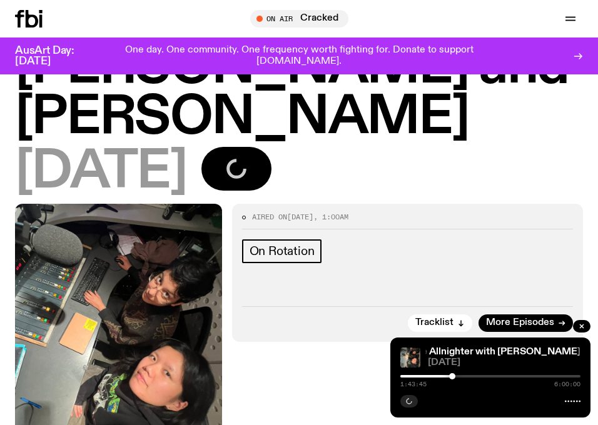
click at [457, 377] on div at bounding box center [490, 376] width 180 height 3
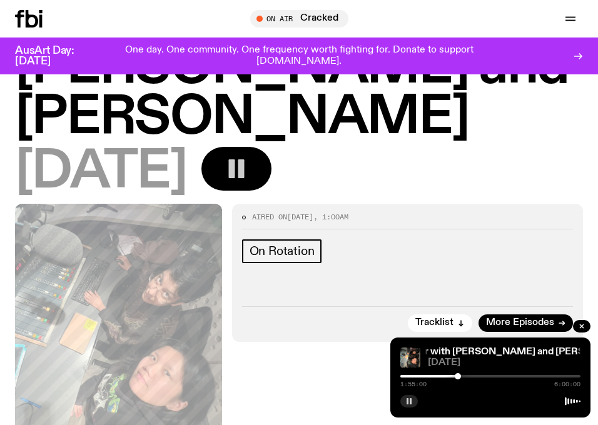
click at [458, 377] on div at bounding box center [458, 376] width 6 height 6
click at [459, 377] on div at bounding box center [459, 376] width 6 height 6
click at [460, 377] on div at bounding box center [460, 376] width 6 height 6
click at [461, 377] on div at bounding box center [461, 376] width 6 height 6
click at [461, 375] on div at bounding box center [461, 376] width 6 height 6
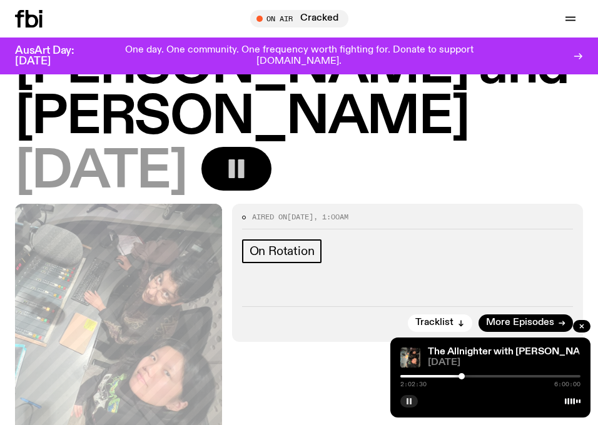
click at [461, 375] on div at bounding box center [461, 376] width 6 height 6
click at [463, 375] on div at bounding box center [463, 376] width 6 height 6
click at [462, 375] on div at bounding box center [462, 376] width 6 height 6
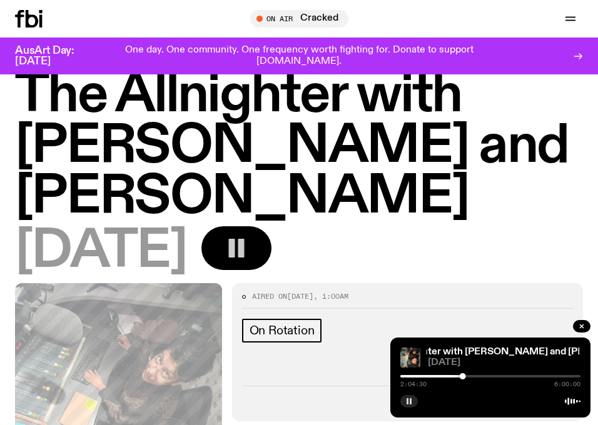
scroll to position [0, 0]
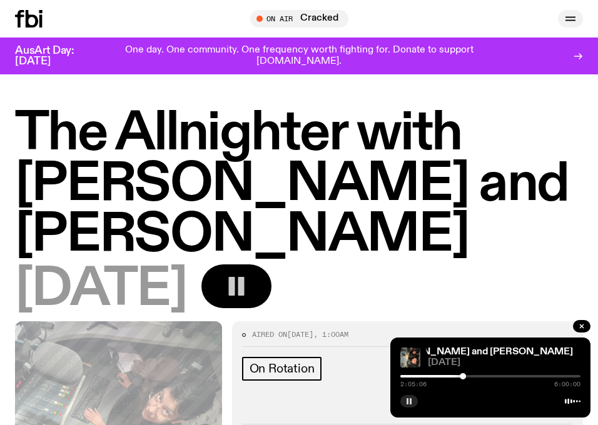
click at [575, 11] on button "button" at bounding box center [570, 19] width 25 height 18
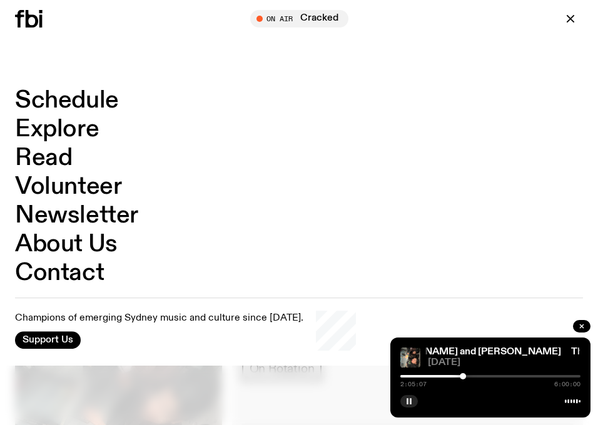
click at [113, 98] on link "Schedule" at bounding box center [67, 101] width 104 height 24
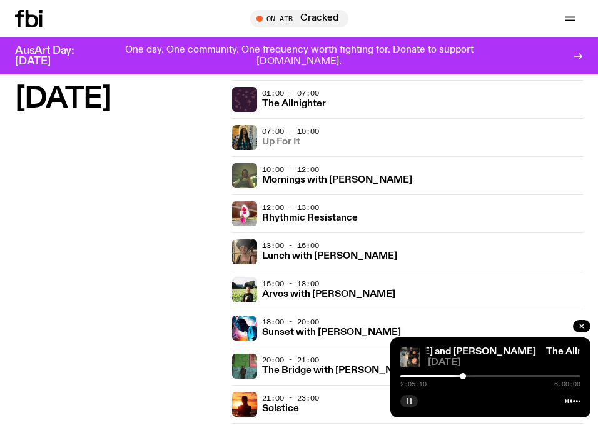
scroll to position [37, 0]
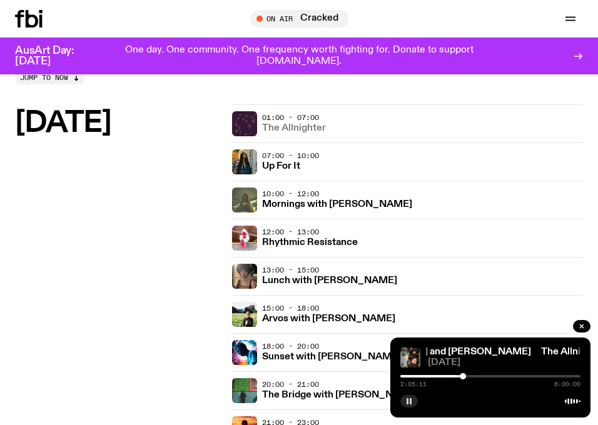
click at [298, 129] on h3 "The Allnighter" at bounding box center [294, 128] width 64 height 9
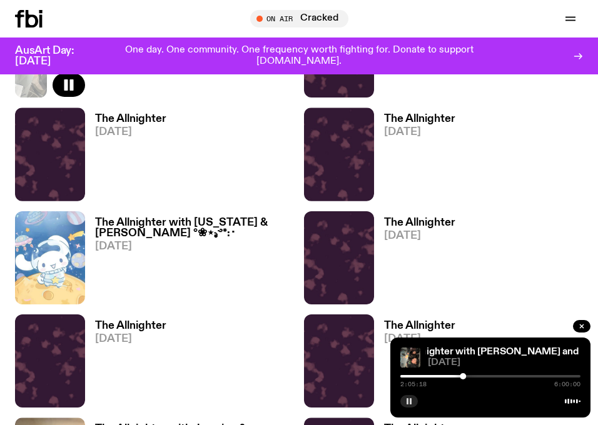
scroll to position [1535, 0]
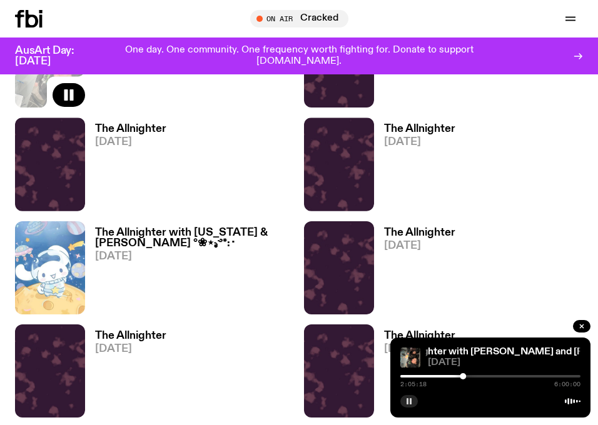
click at [405, 223] on div "The Allnighter 21.09.25" at bounding box center [414, 267] width 81 height 93
click at [413, 231] on h3 "The Allnighter" at bounding box center [419, 233] width 71 height 11
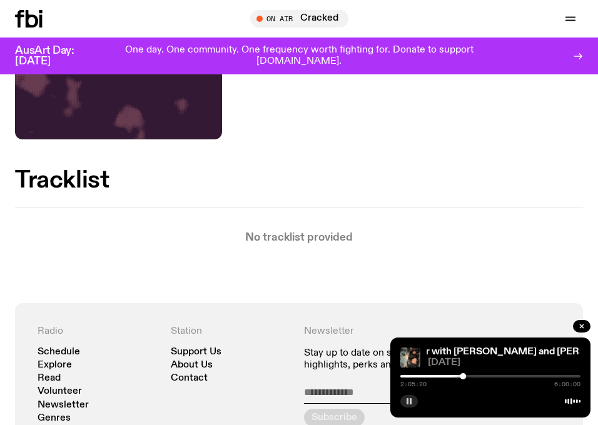
scroll to position [363, 0]
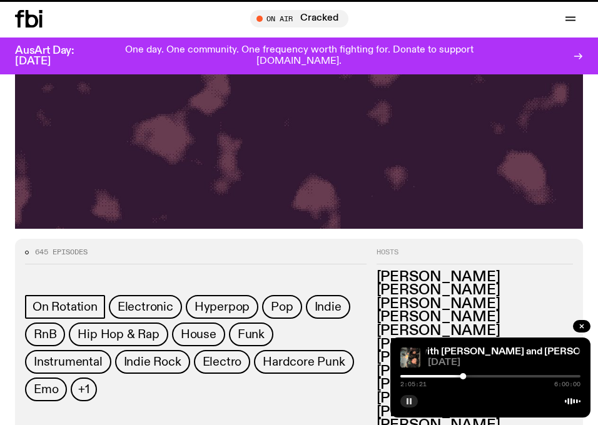
scroll to position [1535, 0]
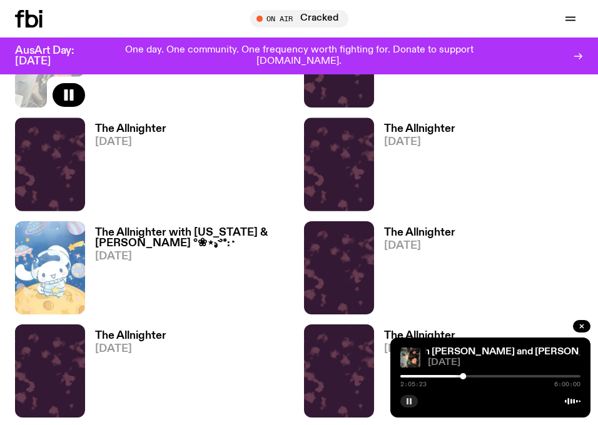
click at [141, 351] on span "[DATE]" at bounding box center [130, 349] width 71 height 11
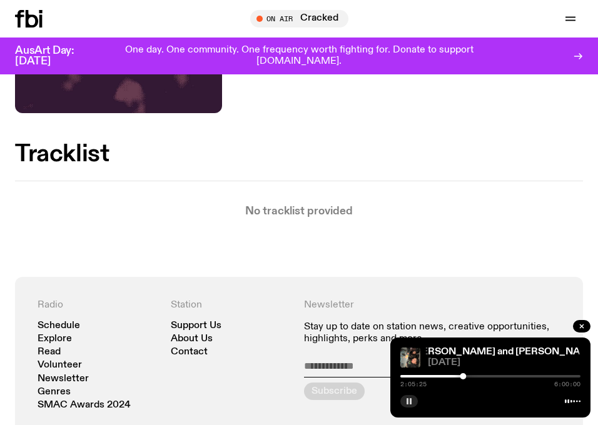
scroll to position [392, 0]
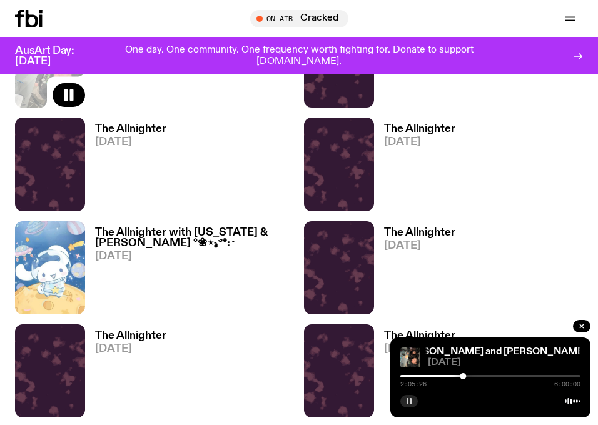
scroll to position [1583, 0]
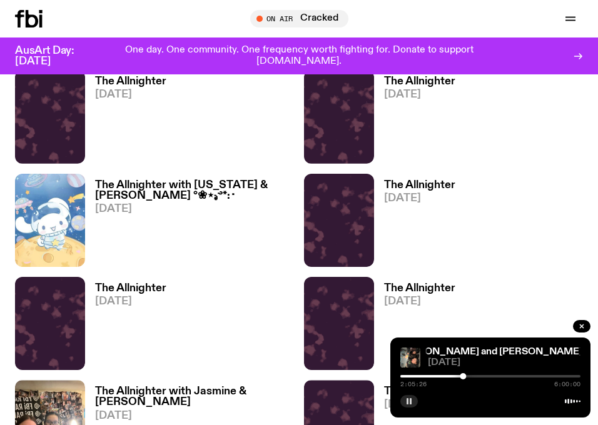
click at [422, 293] on h3 "The Allnighter" at bounding box center [419, 288] width 71 height 11
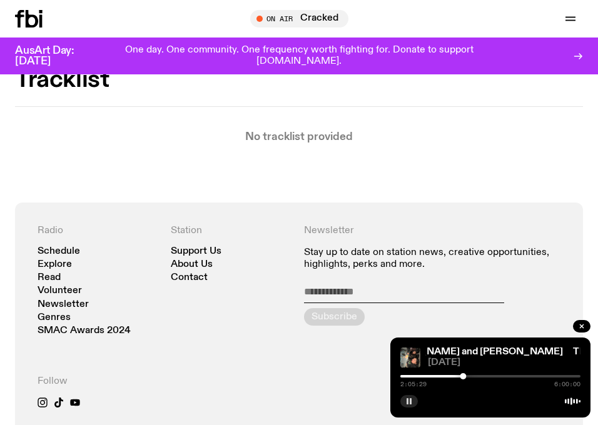
scroll to position [333, 0]
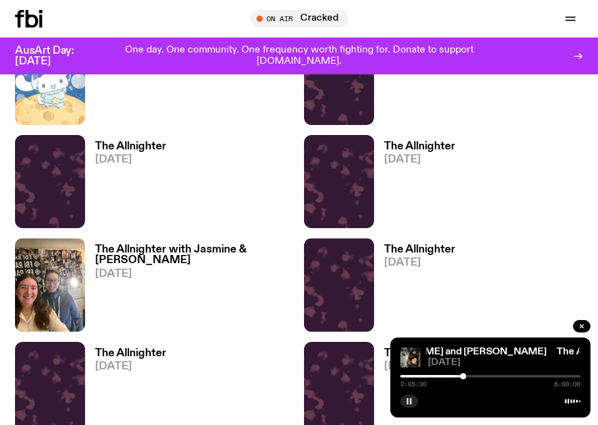
scroll to position [1729, 0]
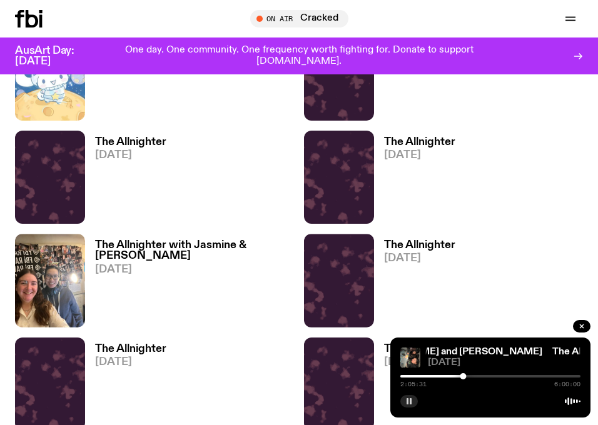
click at [151, 265] on span "[DATE]" at bounding box center [194, 270] width 199 height 11
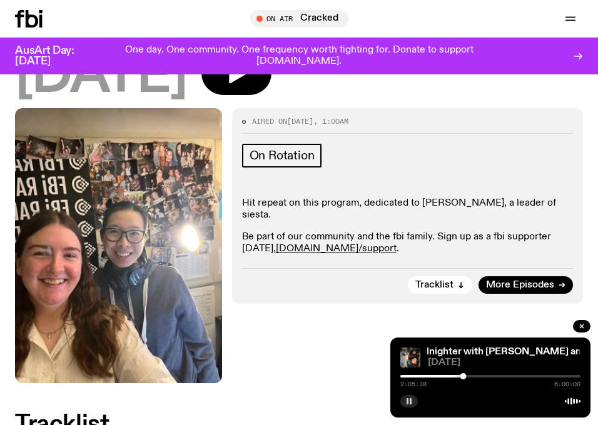
scroll to position [214, 0]
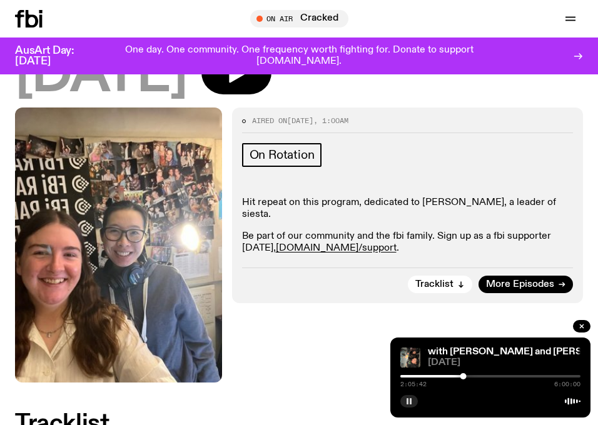
click at [409, 401] on icon "button" at bounding box center [409, 402] width 8 height 8
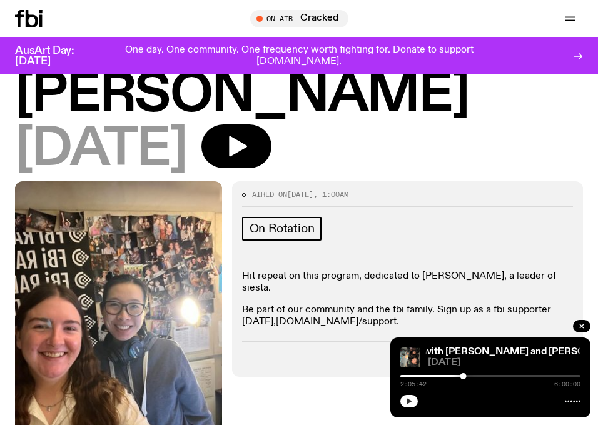
scroll to position [44, 0]
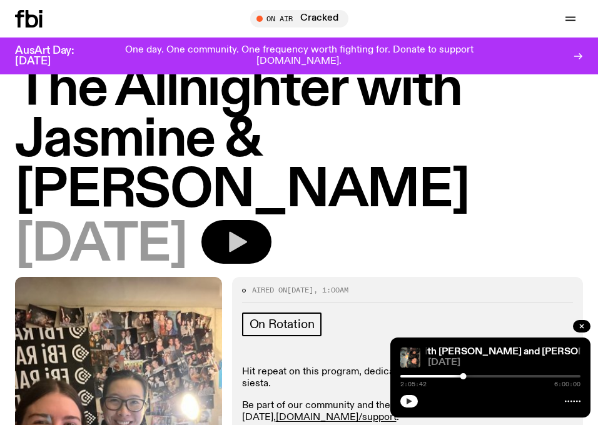
click at [271, 220] on button "button" at bounding box center [236, 242] width 70 height 44
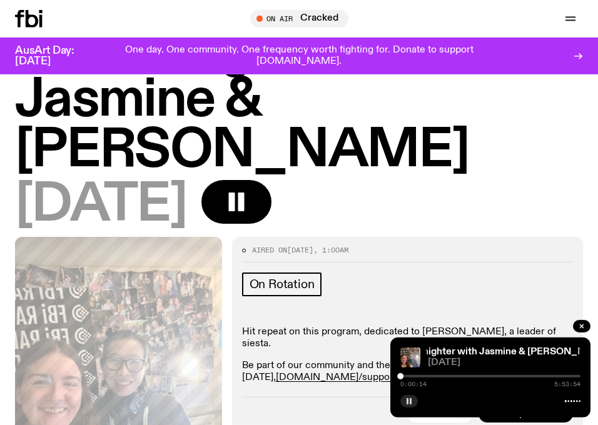
scroll to position [105, 0]
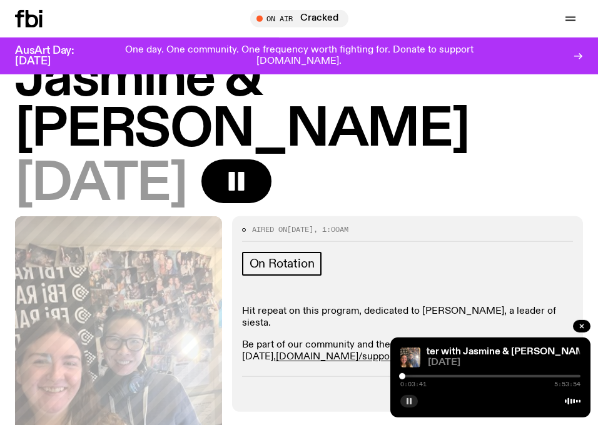
click at [402, 376] on div at bounding box center [402, 376] width 6 height 6
click at [403, 375] on div at bounding box center [403, 376] width 6 height 6
click at [405, 375] on div at bounding box center [405, 376] width 6 height 6
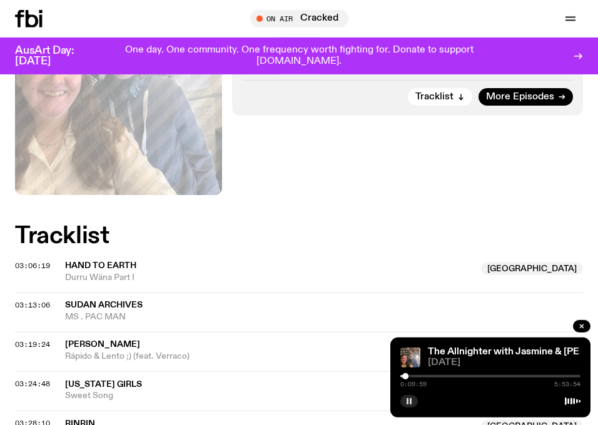
scroll to position [316, 0]
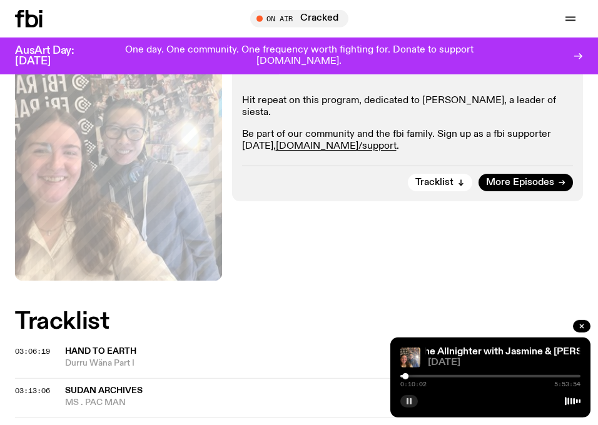
click at [473, 378] on div "0:10:02 5:53:54" at bounding box center [490, 380] width 180 height 15
click at [473, 374] on div "0:10:03 5:53:54" at bounding box center [490, 380] width 180 height 15
click at [473, 377] on div at bounding box center [490, 376] width 180 height 3
drag, startPoint x: 473, startPoint y: 377, endPoint x: 493, endPoint y: 381, distance: 21.1
click at [493, 381] on div "3:03:06 5:53:54" at bounding box center [490, 380] width 180 height 15
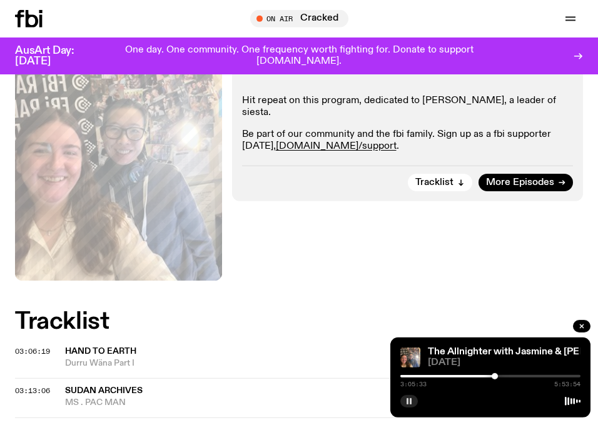
click at [495, 376] on div at bounding box center [495, 376] width 6 height 6
click at [494, 377] on div at bounding box center [494, 376] width 6 height 6
click at [491, 378] on div at bounding box center [491, 376] width 6 height 6
click at [497, 378] on div at bounding box center [496, 376] width 6 height 6
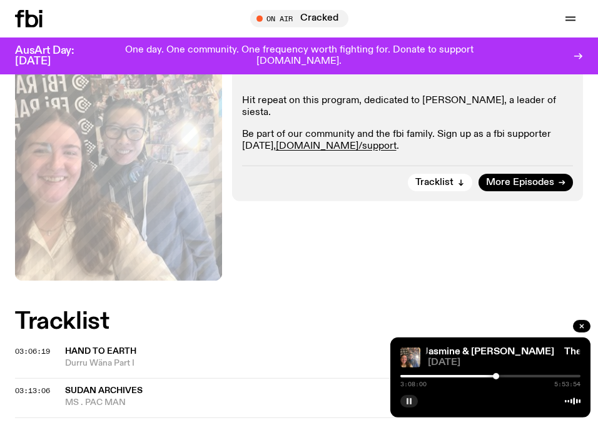
click at [496, 378] on div at bounding box center [496, 376] width 6 height 6
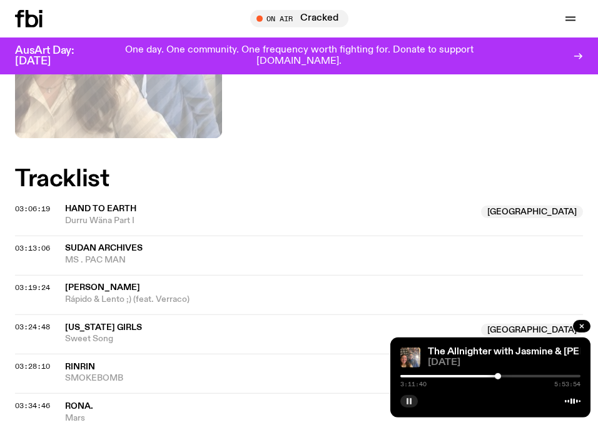
scroll to position [460, 0]
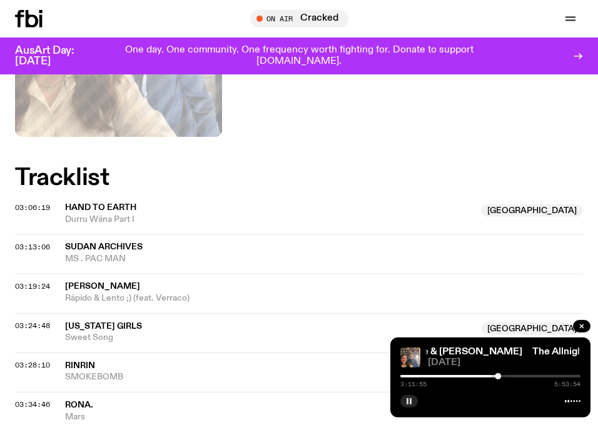
click at [453, 313] on div "03:24:48 California Girls NSW Sweet Song NSW" at bounding box center [299, 332] width 568 height 39
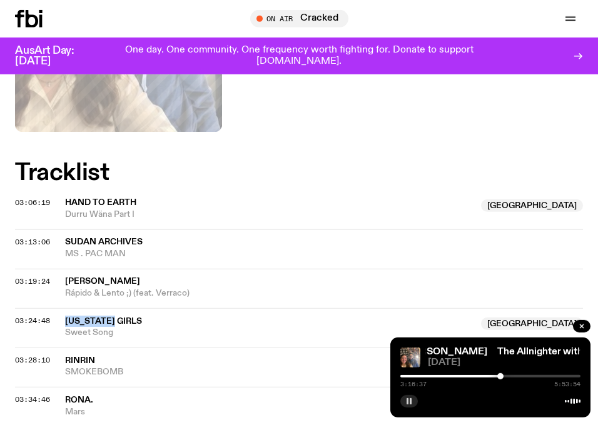
click at [500, 377] on div at bounding box center [500, 376] width 6 height 6
click at [502, 377] on div at bounding box center [502, 376] width 6 height 6
click at [500, 377] on div at bounding box center [502, 376] width 6 height 6
click at [500, 378] on div at bounding box center [500, 376] width 6 height 6
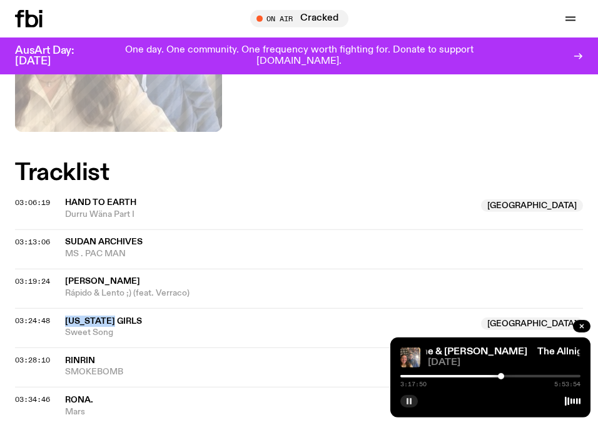
click at [501, 378] on div at bounding box center [501, 376] width 6 height 6
click at [500, 378] on div at bounding box center [500, 376] width 6 height 6
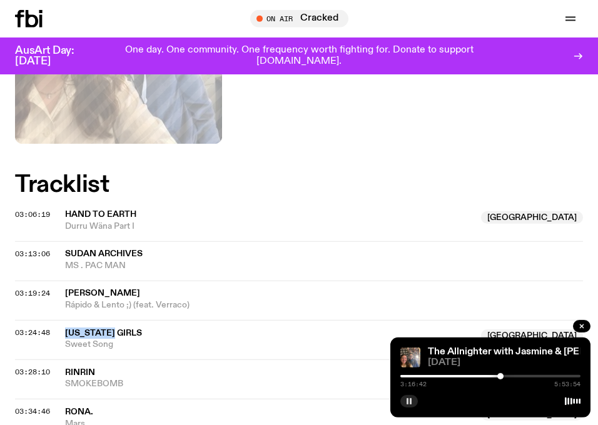
scroll to position [453, 0]
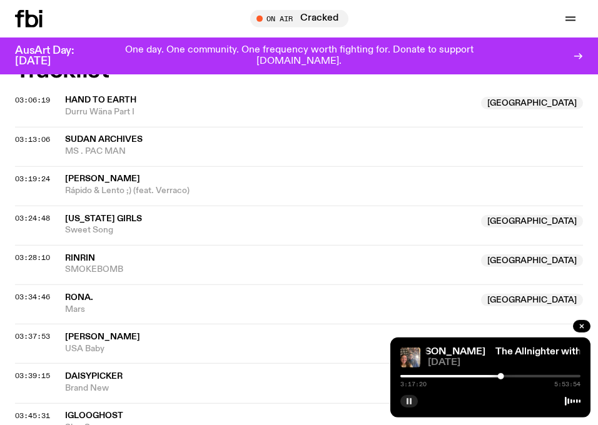
scroll to position [567, 0]
click at [504, 377] on div "3:17:40 5:53:54" at bounding box center [490, 380] width 180 height 15
click at [503, 376] on div at bounding box center [503, 376] width 6 height 6
click at [506, 377] on div at bounding box center [506, 376] width 6 height 6
click at [504, 376] on div at bounding box center [504, 376] width 6 height 6
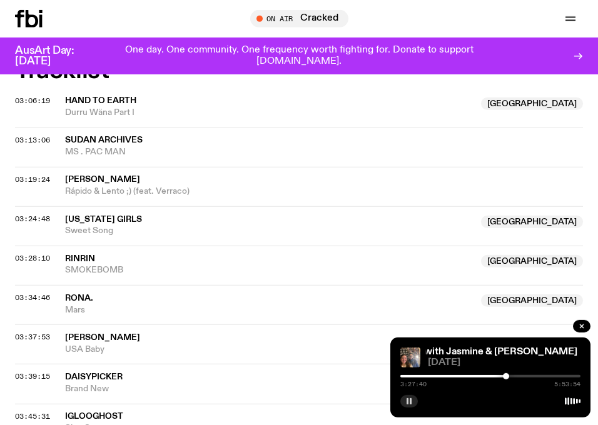
click at [507, 376] on div at bounding box center [506, 376] width 6 height 6
click at [508, 376] on div at bounding box center [508, 376] width 6 height 6
click at [511, 376] on div at bounding box center [511, 376] width 6 height 6
click at [513, 376] on div at bounding box center [513, 376] width 6 height 6
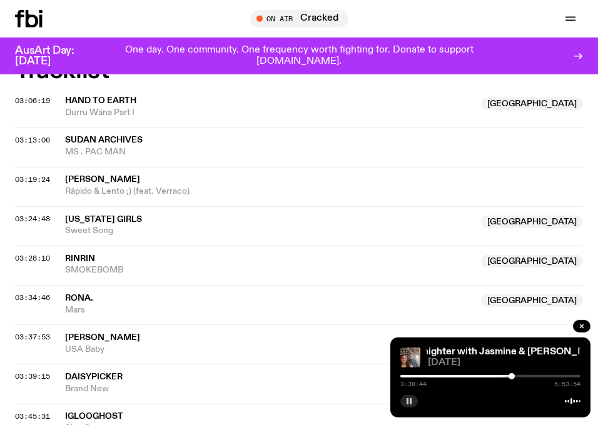
click at [512, 376] on div at bounding box center [511, 376] width 6 height 6
click at [512, 376] on div at bounding box center [512, 376] width 6 height 6
click at [513, 378] on div at bounding box center [513, 376] width 6 height 6
click at [413, 400] on icon "button" at bounding box center [409, 402] width 8 height 8
